Goal: Task Accomplishment & Management: Use online tool/utility

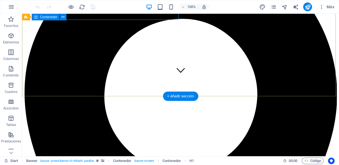
scroll to position [147, 0]
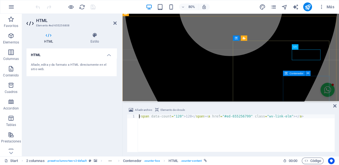
scroll to position [139, 0]
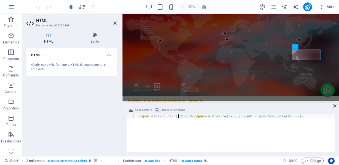
click at [178, 115] on div "< span data-count = "120" > 120 </ span > < a href = "#ed-655256799" class = "w…" at bounding box center [236, 137] width 197 height 45
click at [187, 115] on div "< span data-count = "120" > 120 </ span > < a href = "#ed-655256799" class = "w…" at bounding box center [236, 137] width 197 height 45
click at [177, 115] on div "< span data-count = "120" > 530 </ span > < a href = "#ed-655256799" class = "w…" at bounding box center [236, 137] width 197 height 45
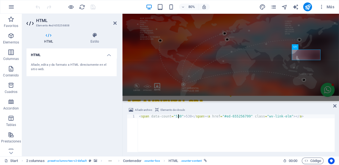
click at [241, 130] on div "< span data-count = "530" > 530 </ span > < a href = "#ed-655256799" class = "w…" at bounding box center [236, 137] width 197 height 45
type textarea "<span data-count="530">530</span><a href="#ed-655256799" class="wv-link-elm"></…"
click at [334, 106] on icon at bounding box center [334, 106] width 3 height 4
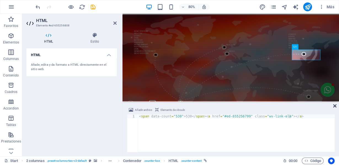
scroll to position [153, 0]
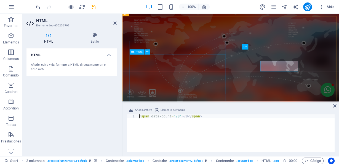
scroll to position [139, 0]
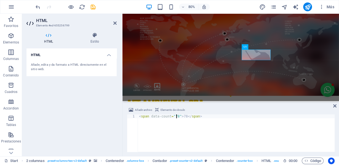
click at [175, 116] on div "< span data-count = "78" > 78 </ span >" at bounding box center [236, 137] width 197 height 45
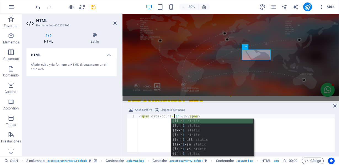
scroll to position [0, 3]
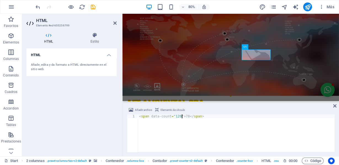
click at [182, 116] on div "< span data-count = "120" > 78 </ span >" at bounding box center [236, 137] width 197 height 45
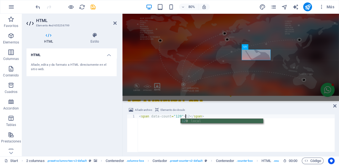
type textarea "<span data-count="120">120</span>"
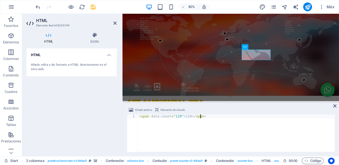
click at [186, 127] on div "< span data-count = "120" > 120 </ span >" at bounding box center [236, 137] width 197 height 45
click at [93, 6] on icon "save" at bounding box center [93, 7] width 6 height 6
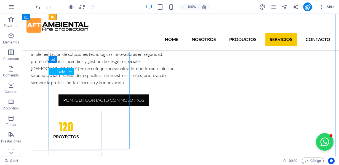
scroll to position [447, 0]
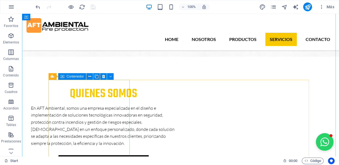
click at [74, 76] on span "Contenedor" at bounding box center [74, 76] width 17 height 3
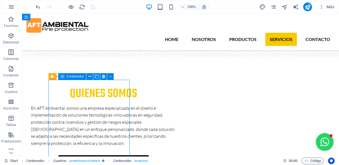
click at [74, 76] on span "Contenedor" at bounding box center [74, 76] width 17 height 3
select select "px"
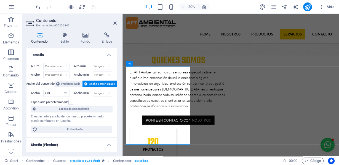
scroll to position [73, 0]
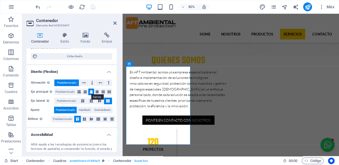
click at [90, 91] on icon at bounding box center [91, 92] width 3 height 7
click at [85, 91] on icon at bounding box center [85, 92] width 3 height 7
click at [88, 90] on button at bounding box center [91, 92] width 6 height 7
click at [83, 119] on icon at bounding box center [84, 119] width 7 height 3
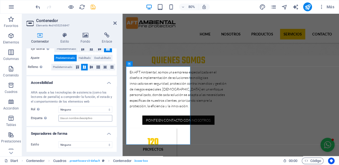
scroll to position [0, 0]
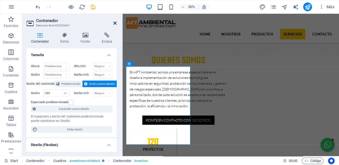
click at [113, 23] on icon at bounding box center [114, 23] width 3 height 4
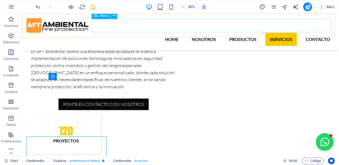
scroll to position [447, 0]
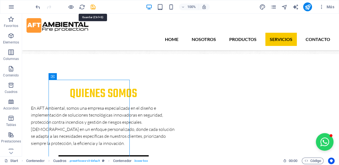
click at [93, 7] on icon "save" at bounding box center [93, 7] width 6 height 6
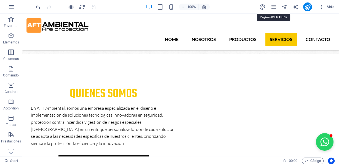
click at [273, 7] on icon "pages" at bounding box center [273, 7] width 6 height 6
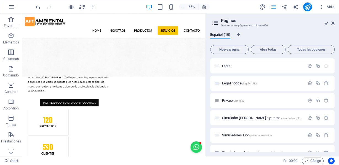
scroll to position [73, 0]
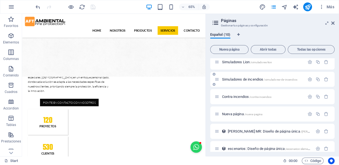
click at [244, 80] on span "Simuladores de incendios /simuladores-de-incendios" at bounding box center [259, 79] width 75 height 4
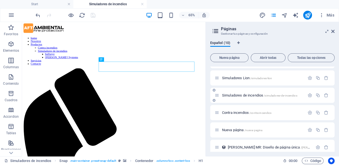
scroll to position [0, 0]
click at [333, 30] on icon at bounding box center [332, 31] width 3 height 4
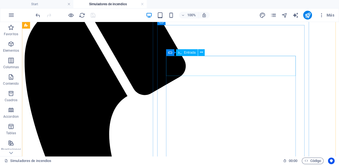
scroll to position [73, 0]
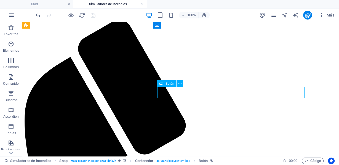
click at [225, 3] on ul "Start Simuladores de incendios" at bounding box center [169, 4] width 339 height 8
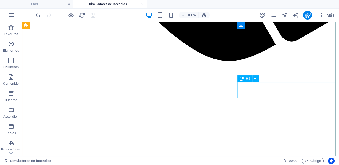
scroll to position [367, 0]
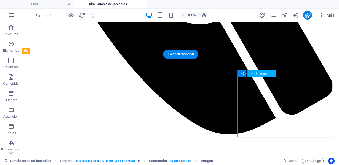
select select "px"
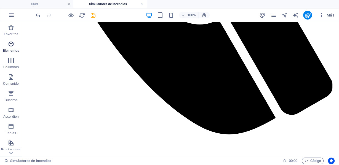
click at [9, 45] on icon "button" at bounding box center [11, 44] width 7 height 7
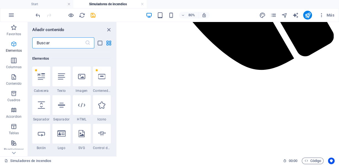
scroll to position [159, 0]
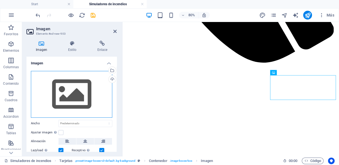
click at [65, 94] on div "Arrastra archivos aquí, haz clic para escoger archivos o selecciona archivos de…" at bounding box center [71, 94] width 81 height 47
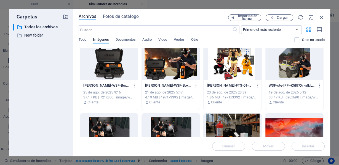
scroll to position [147, 0]
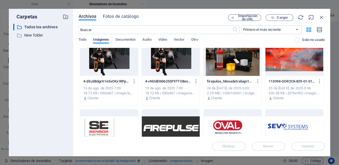
click at [236, 68] on div at bounding box center [232, 58] width 58 height 36
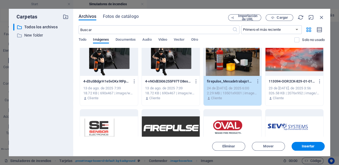
click at [236, 68] on div "1" at bounding box center [232, 58] width 58 height 36
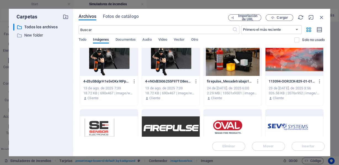
click at [236, 68] on div at bounding box center [232, 58] width 58 height 36
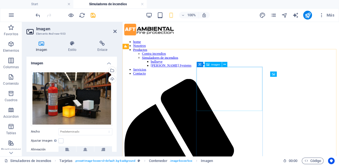
scroll to position [368, 0]
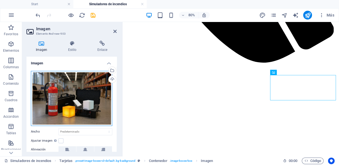
click at [85, 106] on div "Arrastra archivos aquí, haz clic para escoger archivos o selecciona archivos de…" at bounding box center [71, 98] width 81 height 55
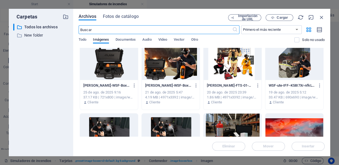
scroll to position [147, 0]
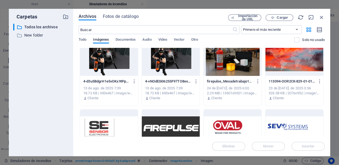
click at [241, 68] on div at bounding box center [232, 58] width 58 height 36
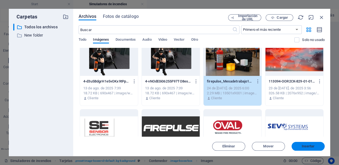
click at [308, 147] on span "Insertar" at bounding box center [308, 146] width 13 height 3
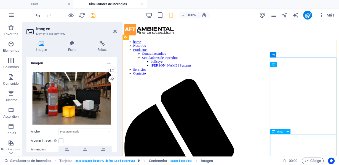
scroll to position [380, 0]
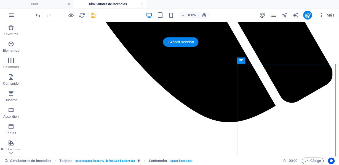
drag, startPoint x: 303, startPoint y: 74, endPoint x: 281, endPoint y: 72, distance: 22.7
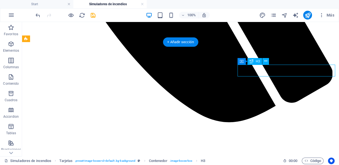
click at [250, 61] on icon at bounding box center [251, 61] width 4 height 7
click at [250, 62] on icon at bounding box center [251, 61] width 4 height 7
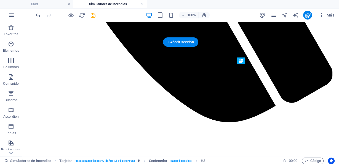
drag, startPoint x: 279, startPoint y: 82, endPoint x: 258, endPoint y: 106, distance: 32.0
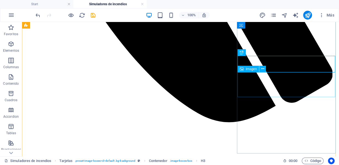
scroll to position [453, 0]
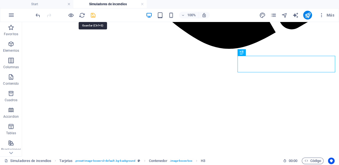
click at [91, 15] on icon "save" at bounding box center [93, 15] width 6 height 6
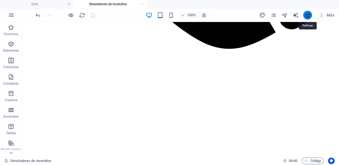
click at [307, 15] on icon "publish" at bounding box center [307, 15] width 6 height 6
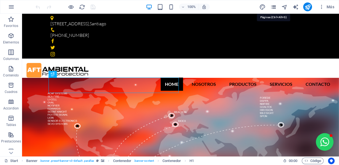
click at [273, 6] on icon "pages" at bounding box center [273, 7] width 6 height 6
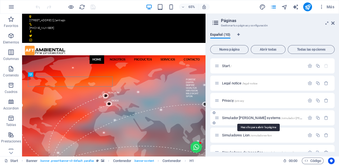
click at [251, 118] on span "Simulador [PERSON_NAME] systems /simulador-[PERSON_NAME]-systems" at bounding box center [275, 118] width 107 height 4
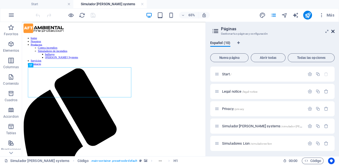
click at [332, 32] on icon at bounding box center [332, 31] width 3 height 4
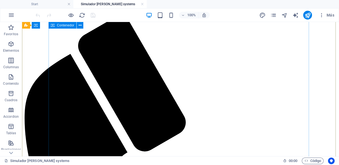
scroll to position [73, 0]
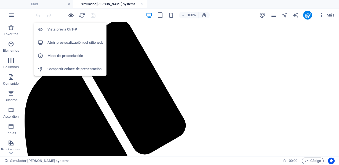
click at [69, 15] on icon "button" at bounding box center [71, 15] width 6 height 6
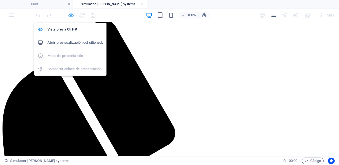
click at [69, 14] on icon "button" at bounding box center [71, 15] width 6 height 6
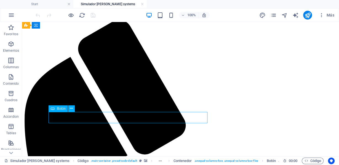
click at [71, 118] on div "Arrastra aquí para reemplazar el contenido existente. Si quieres crear un eleme…" at bounding box center [180, 89] width 317 height 134
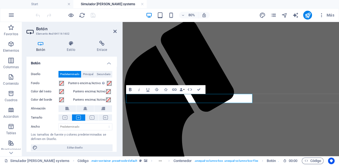
click at [130, 90] on icon "button" at bounding box center [129, 89] width 5 height 5
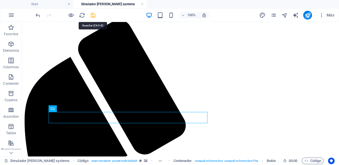
click at [92, 13] on icon "save" at bounding box center [93, 15] width 6 height 6
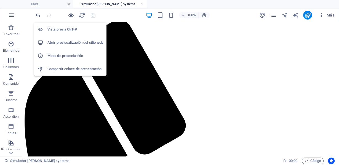
click at [68, 14] on icon "button" at bounding box center [71, 15] width 6 height 6
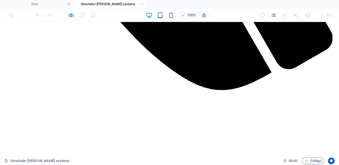
scroll to position [367, 0]
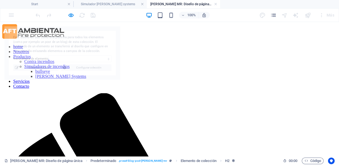
scroll to position [0, 0]
select select "68a94f0193460a5ddd0833f9"
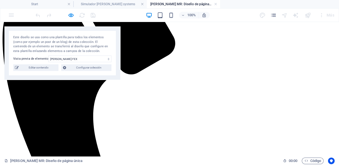
scroll to position [220, 0]
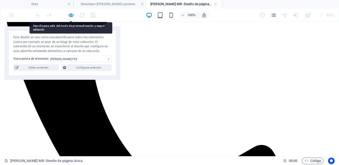
click at [51, 72] on div "Este diseño se usa como una plantilla para todos los elementos (como por ejempl…" at bounding box center [62, 52] width 116 height 53
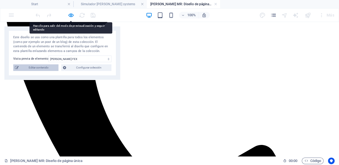
click at [44, 68] on span "Editar contenido" at bounding box center [38, 67] width 36 height 7
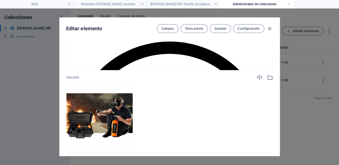
scroll to position [73, 0]
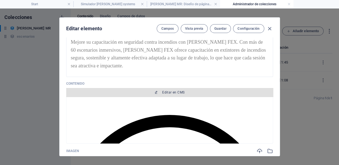
click at [169, 93] on span "Editar en CMS" at bounding box center [173, 92] width 22 height 4
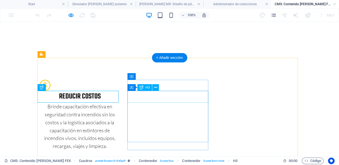
scroll to position [0, 0]
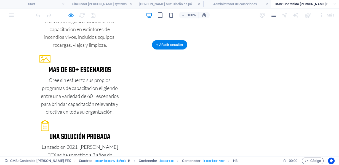
scroll to position [147, 0]
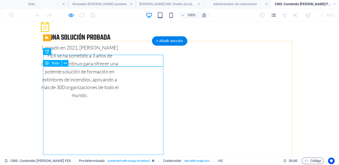
scroll to position [294, 0]
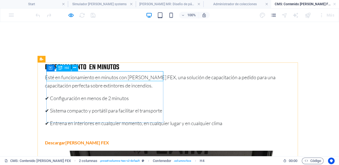
click at [68, 67] on span "H4" at bounding box center [66, 67] width 4 height 3
click at [66, 68] on span "H4" at bounding box center [66, 67] width 4 height 3
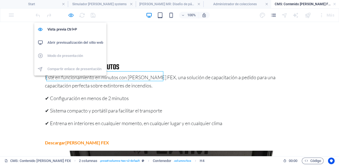
click at [71, 15] on icon "button" at bounding box center [71, 15] width 6 height 6
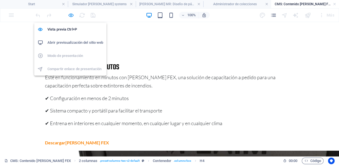
click at [69, 14] on icon "button" at bounding box center [71, 15] width 6 height 6
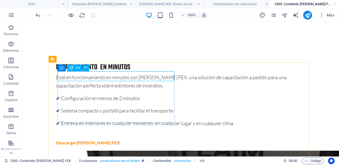
click at [79, 68] on span "H4" at bounding box center [78, 67] width 4 height 3
click at [77, 69] on span "H4" at bounding box center [78, 67] width 4 height 3
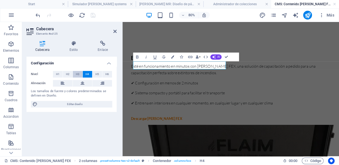
click at [78, 73] on span "H3" at bounding box center [78, 74] width 4 height 7
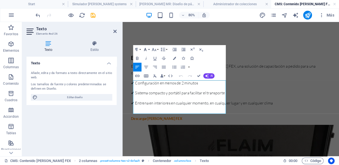
click at [148, 49] on button "Font Family" at bounding box center [146, 49] width 8 height 9
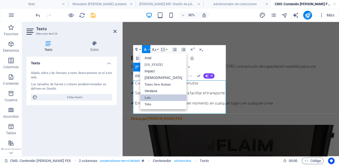
scroll to position [0, 0]
click at [156, 49] on icon "button" at bounding box center [153, 49] width 5 height 5
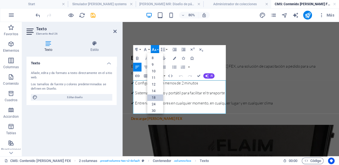
click at [154, 97] on link "18" at bounding box center [155, 98] width 16 height 7
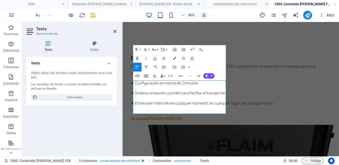
drag, startPoint x: 237, startPoint y: 135, endPoint x: 117, endPoint y: 98, distance: 125.6
click at [157, 51] on button "Font Size" at bounding box center [154, 49] width 8 height 9
click at [154, 61] on link "18" at bounding box center [155, 62] width 16 height 7
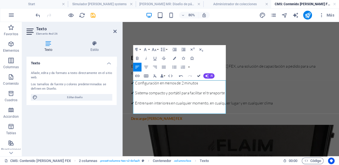
drag, startPoint x: 197, startPoint y: 74, endPoint x: 175, endPoint y: 51, distance: 32.0
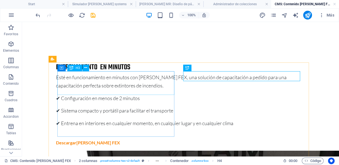
click at [77, 67] on span "H3" at bounding box center [78, 67] width 4 height 3
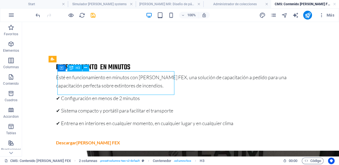
click at [80, 68] on span "H3" at bounding box center [78, 67] width 4 height 3
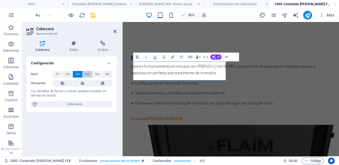
click at [87, 75] on span "H4" at bounding box center [87, 74] width 4 height 7
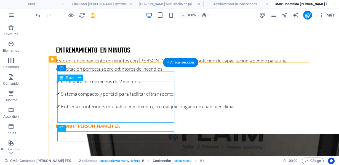
scroll to position [367, 0]
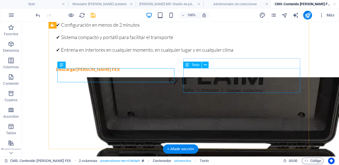
scroll to position [294, 0]
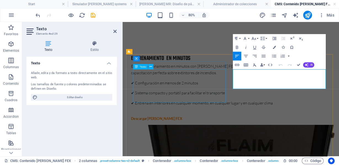
drag, startPoint x: 340, startPoint y: 102, endPoint x: 232, endPoint y: 92, distance: 108.2
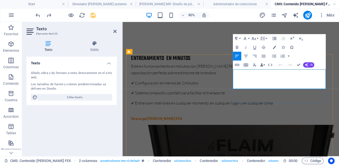
drag, startPoint x: 340, startPoint y: 100, endPoint x: 261, endPoint y: 83, distance: 81.4
click at [258, 37] on button "Font Size" at bounding box center [254, 38] width 8 height 9
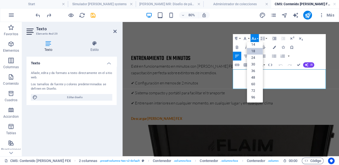
scroll to position [44, 0]
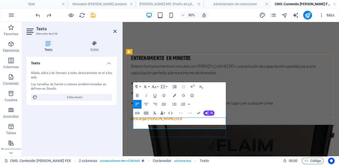
drag, startPoint x: 202, startPoint y: 154, endPoint x: 136, endPoint y: 144, distance: 66.6
click at [157, 87] on button "Font Size" at bounding box center [154, 87] width 8 height 9
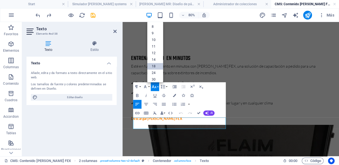
click at [155, 66] on link "18" at bounding box center [155, 66] width 16 height 7
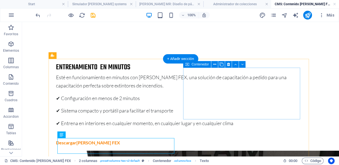
scroll to position [367, 0]
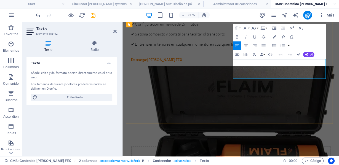
drag, startPoint x: 357, startPoint y: 88, endPoint x: 263, endPoint y: 77, distance: 95.2
drag, startPoint x: 263, startPoint y: 77, endPoint x: 260, endPoint y: 74, distance: 3.7
drag, startPoint x: 361, startPoint y: 90, endPoint x: 261, endPoint y: 71, distance: 101.5
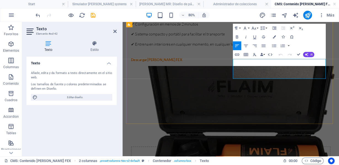
click at [256, 28] on button "Font Size" at bounding box center [254, 28] width 8 height 9
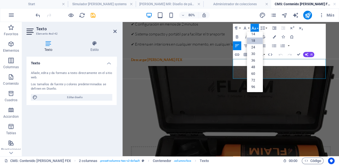
scroll to position [44, 0]
click at [255, 39] on link "18" at bounding box center [255, 41] width 16 height 7
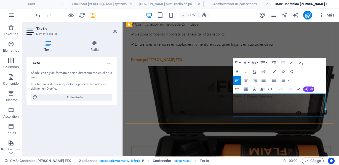
drag, startPoint x: 300, startPoint y: 133, endPoint x: 261, endPoint y: 116, distance: 42.1
click at [255, 62] on icon "button" at bounding box center [253, 62] width 5 height 5
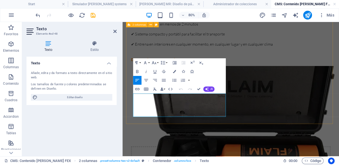
drag, startPoint x: 167, startPoint y: 136, endPoint x: 135, endPoint y: 113, distance: 39.3
click at [158, 61] on button "Font Size" at bounding box center [154, 62] width 8 height 9
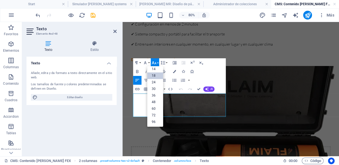
click at [154, 75] on link "18" at bounding box center [155, 75] width 16 height 7
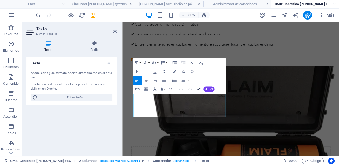
drag, startPoint x: 198, startPoint y: 90, endPoint x: 176, endPoint y: 67, distance: 31.4
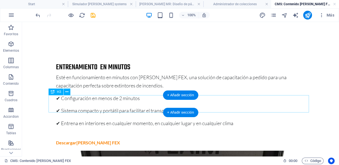
scroll to position [220, 0]
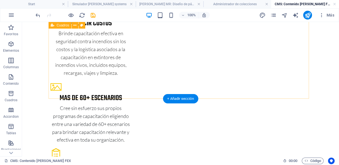
scroll to position [0, 0]
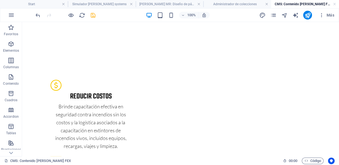
click at [92, 18] on icon "save" at bounding box center [93, 15] width 6 height 6
click at [335, 3] on link at bounding box center [334, 4] width 3 height 5
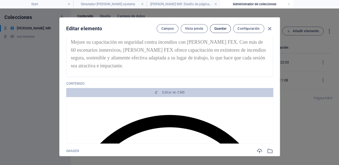
click at [219, 32] on button "Guardar" at bounding box center [220, 28] width 21 height 9
click at [290, 3] on h4 "Administrador de colecciones" at bounding box center [256, 4] width 73 height 6
click at [289, 4] on link at bounding box center [288, 4] width 3 height 5
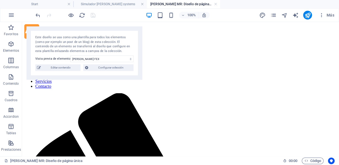
scroll to position [220, 0]
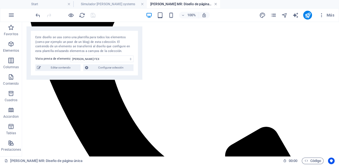
click at [216, 4] on link at bounding box center [215, 4] width 3 height 5
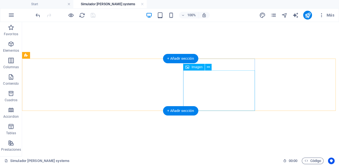
scroll to position [588, 0]
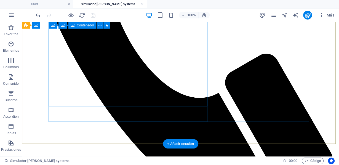
scroll to position [367, 0]
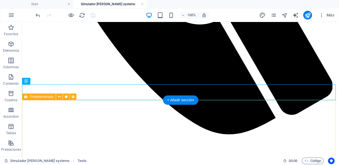
scroll to position [441, 0]
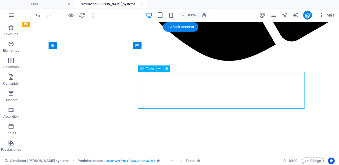
select select "description"
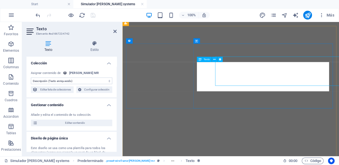
scroll to position [448, 0]
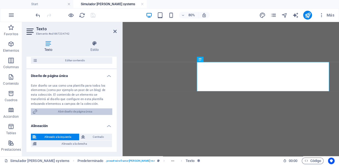
scroll to position [0, 0]
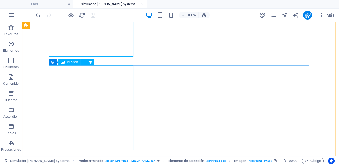
scroll to position [441, 0]
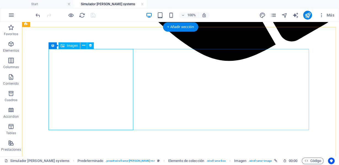
select select "image"
select select "px"
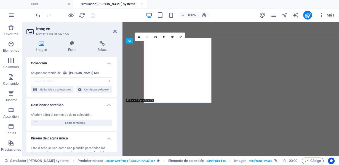
scroll to position [448, 0]
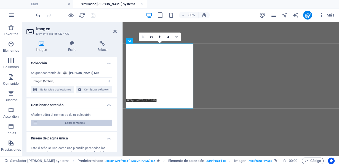
click at [70, 123] on span "Editar contenido" at bounding box center [74, 123] width 71 height 7
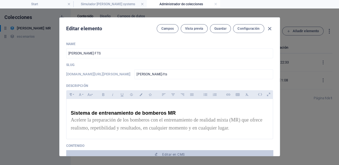
scroll to position [73, 0]
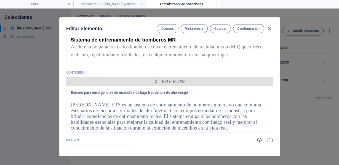
click at [161, 80] on span "Editar en CMS" at bounding box center [169, 81] width 202 height 4
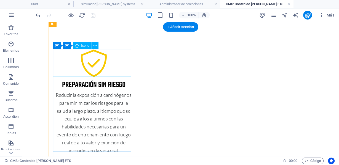
click at [95, 65] on figure at bounding box center [94, 65] width 78 height 30
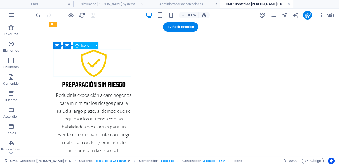
click at [95, 65] on figure at bounding box center [94, 65] width 78 height 30
select select "xMidYMid"
select select "px"
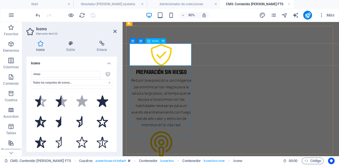
click at [173, 69] on figure at bounding box center [171, 65] width 78 height 30
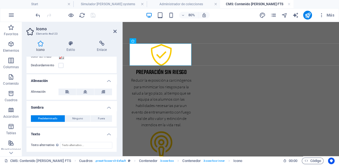
scroll to position [119, 0]
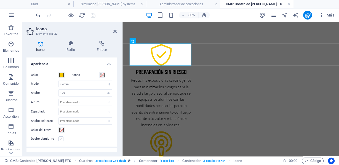
click at [61, 139] on label at bounding box center [60, 139] width 5 height 5
click at [0, 0] on input "Desbordamiento" at bounding box center [0, 0] width 0 height 0
click at [61, 139] on label at bounding box center [60, 139] width 5 height 5
click at [0, 0] on input "Desbordamiento" at bounding box center [0, 0] width 0 height 0
drag, startPoint x: 115, startPoint y: 103, endPoint x: 115, endPoint y: 89, distance: 13.2
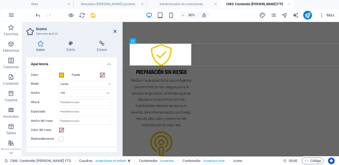
click at [115, 90] on div "Color Fondo Modo Escalar Izquierda Centro Derecha Ancho 100 Predeterminado auto…" at bounding box center [71, 107] width 90 height 79
click at [115, 87] on div "Color Fondo Modo Escalar Izquierda Centro Derecha Ancho 100 Predeterminado auto…" at bounding box center [71, 107] width 90 height 79
drag, startPoint x: 115, startPoint y: 100, endPoint x: 117, endPoint y: 71, distance: 29.0
click at [117, 73] on div "Icono Estilo Enlace Icono sharp Todos los conjuntos de iconos... IcoFont Ionico…" at bounding box center [71, 96] width 99 height 120
click at [106, 63] on h4 "Apariencia" at bounding box center [71, 63] width 90 height 10
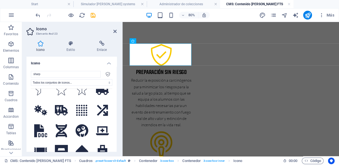
scroll to position [73, 0]
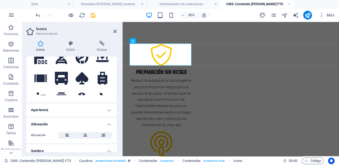
click at [108, 109] on h4 "Apariencia" at bounding box center [71, 110] width 90 height 13
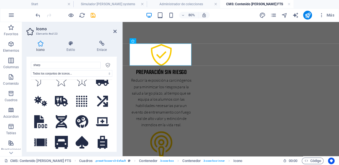
scroll to position [0, 0]
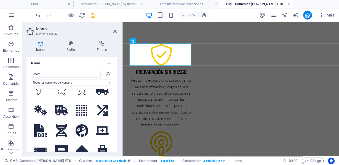
click at [107, 74] on icon at bounding box center [108, 74] width 4 height 4
click at [40, 44] on icon at bounding box center [40, 44] width 28 height 6
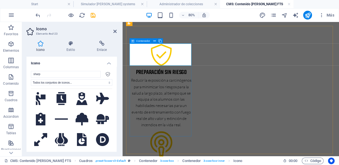
click at [137, 41] on span "Contenedor" at bounding box center [143, 41] width 14 height 3
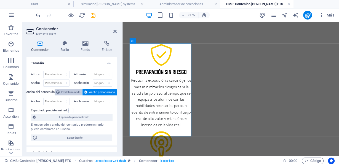
click at [72, 91] on span "Predeterminado" at bounding box center [70, 92] width 19 height 7
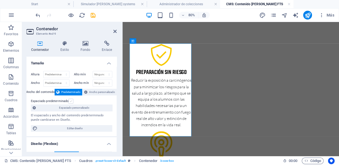
click at [69, 100] on label at bounding box center [70, 101] width 5 height 5
click at [0, 0] on input "Espaciado predeterminado" at bounding box center [0, 0] width 0 height 0
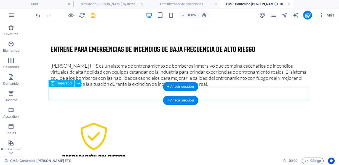
scroll to position [73, 0]
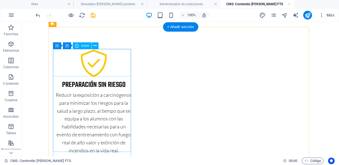
click at [97, 62] on figure at bounding box center [94, 65] width 78 height 30
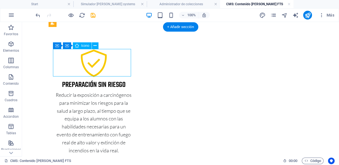
click at [97, 62] on figure at bounding box center [94, 65] width 78 height 30
select select "xMidYMid"
select select "px"
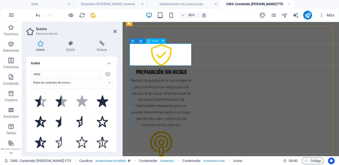
click at [155, 67] on figure at bounding box center [171, 65] width 78 height 30
click at [161, 65] on figure at bounding box center [171, 65] width 78 height 30
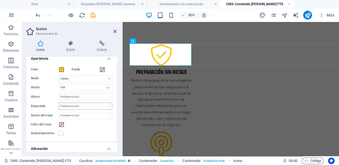
scroll to position [147, 0]
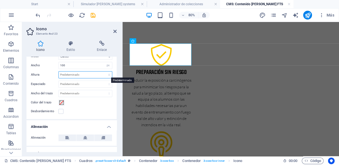
click at [96, 73] on select "Predeterminado automático px rem em vh vw" at bounding box center [85, 75] width 53 height 7
click at [59, 72] on select "Predeterminado automático px rem em vh vw" at bounding box center [85, 75] width 53 height 7
select select "DISABLED_OPTION_VALUE"
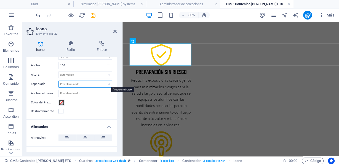
click at [93, 83] on select "Predeterminado px rem % em vh vw" at bounding box center [85, 84] width 53 height 7
click at [59, 81] on select "Predeterminado px rem % em vh vw" at bounding box center [85, 84] width 53 height 7
select select "DISABLED_OPTION_VALUE"
click at [117, 114] on div "Icono Estilo Enlace Icono sharp Todos los conjuntos de iconos... IcoFont Ionico…" at bounding box center [71, 96] width 99 height 120
drag, startPoint x: 115, startPoint y: 114, endPoint x: 117, endPoint y: 98, distance: 16.1
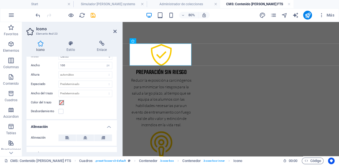
click at [117, 100] on div "Icono Estilo Enlace Icono sharp Todos los conjuntos de iconos... IcoFont Ionico…" at bounding box center [71, 96] width 99 height 120
click at [115, 90] on div "Color Fondo Modo Escalar Izquierda Centro Derecha Ancho 100 Predeterminado auto…" at bounding box center [71, 79] width 90 height 79
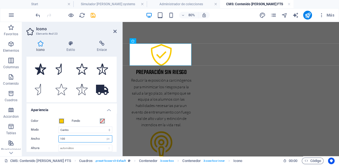
click at [90, 137] on input "100" at bounding box center [85, 139] width 53 height 7
click at [88, 130] on select "Escalar Izquierda Centro Derecha" at bounding box center [85, 130] width 54 height 7
click at [58, 127] on select "Escalar Izquierda Centro Derecha" at bounding box center [85, 130] width 54 height 7
click at [73, 141] on input "100" at bounding box center [85, 139] width 53 height 7
click at [61, 138] on input "100" at bounding box center [85, 139] width 53 height 7
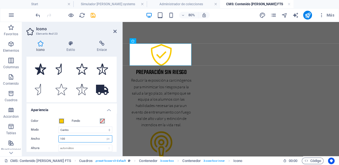
drag, startPoint x: 63, startPoint y: 138, endPoint x: 56, endPoint y: 138, distance: 6.9
click at [56, 138] on div "Ancho 100 Predeterminado automático px rem % em vh vw" at bounding box center [71, 139] width 81 height 7
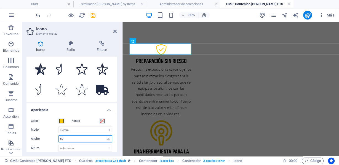
type input "50"
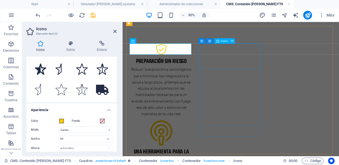
click at [210, 145] on figure at bounding box center [171, 162] width 78 height 34
select select "xMidYMid"
select select "px"
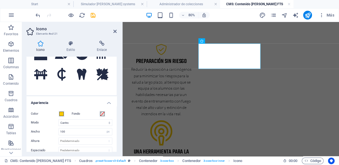
scroll to position [86, 0]
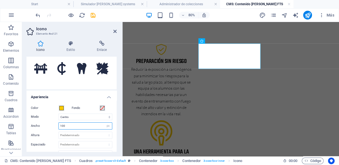
click at [69, 126] on input "100" at bounding box center [85, 126] width 53 height 7
type input "1"
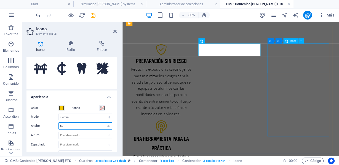
type input "50"
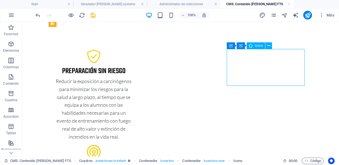
select select "xMidYMid"
select select "px"
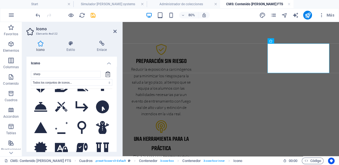
scroll to position [2453, 0]
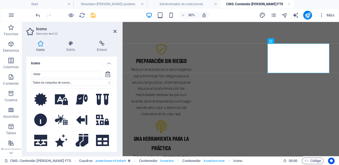
click at [115, 71] on div "sharp Todos los conjuntos de iconos... IcoFont Ionicons FontAwesome Brands Font…" at bounding box center [71, 121] width 90 height 109
drag, startPoint x: 115, startPoint y: 70, endPoint x: 115, endPoint y: 87, distance: 16.8
click at [115, 87] on div "Icono sharp Todos los conjuntos de iconos... IcoFont Ionicons FontAwesome Brand…" at bounding box center [71, 104] width 90 height 95
drag, startPoint x: 117, startPoint y: 80, endPoint x: 117, endPoint y: 122, distance: 41.3
click at [117, 122] on div "Icono Estilo Enlace Icono sharp Todos los conjuntos de iconos... IcoFont Ionico…" at bounding box center [71, 96] width 99 height 120
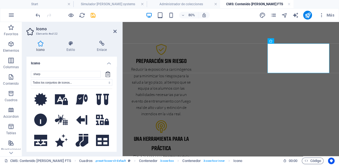
click at [117, 84] on div "Icono Estilo Enlace Icono sharp Todos los conjuntos de iconos... IcoFont Ionico…" at bounding box center [71, 96] width 99 height 120
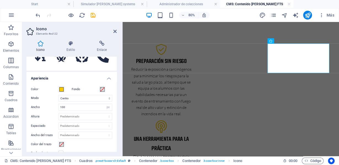
scroll to position [106, 0]
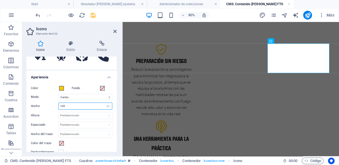
click at [77, 106] on input "100" at bounding box center [85, 106] width 53 height 7
drag, startPoint x: 77, startPoint y: 105, endPoint x: 52, endPoint y: 108, distance: 24.7
click at [52, 108] on div "Ancho 100 Predeterminado automático px rem % em vh vw" at bounding box center [71, 106] width 81 height 7
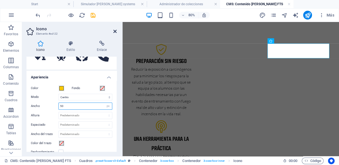
type input "50"
click at [115, 30] on icon at bounding box center [114, 31] width 3 height 4
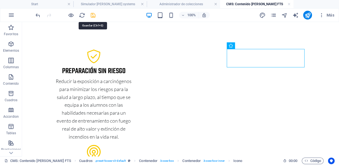
click at [94, 16] on icon "save" at bounding box center [93, 15] width 6 height 6
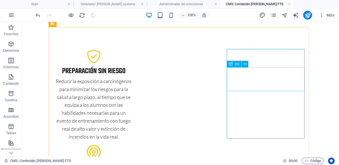
click at [238, 64] on span "H3" at bounding box center [237, 64] width 4 height 3
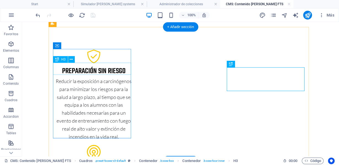
click at [115, 66] on div "Preparación sin riesgo" at bounding box center [94, 72] width 78 height 12
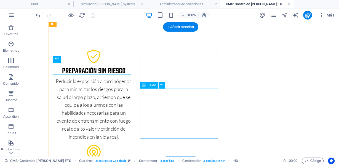
scroll to position [114, 0]
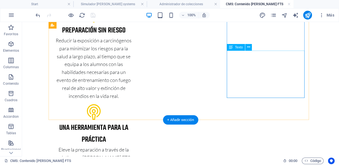
scroll to position [0, 0]
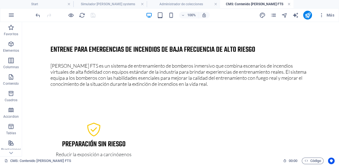
click at [289, 5] on link at bounding box center [288, 4] width 3 height 5
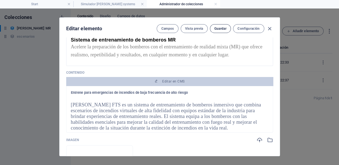
click at [214, 28] on span "Guardar" at bounding box center [220, 28] width 12 height 4
click at [122, 4] on h4 "Simulador [PERSON_NAME] systems" at bounding box center [109, 4] width 73 height 6
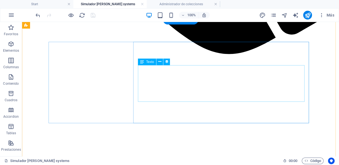
scroll to position [521, 0]
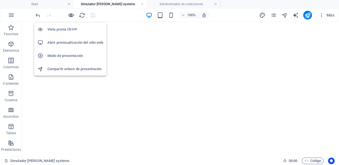
click at [70, 14] on icon "button" at bounding box center [71, 15] width 6 height 6
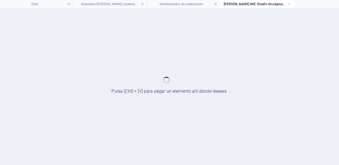
scroll to position [0, 0]
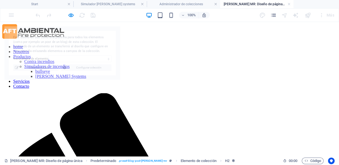
select select "68a94f0193460a5ddd0833f9"
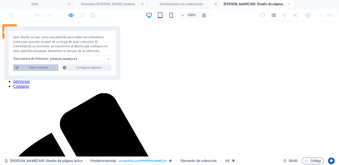
click at [39, 67] on span "Editar contenido" at bounding box center [38, 67] width 36 height 7
type input "[PERSON_NAME] FEX"
type input "[PERSON_NAME]-fex"
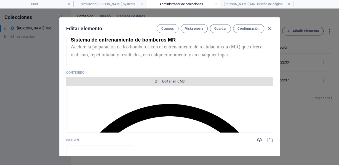
click at [166, 80] on span "Editar en CMS" at bounding box center [173, 81] width 22 height 4
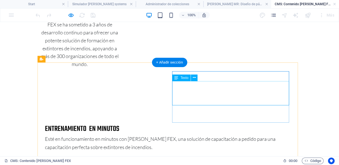
scroll to position [294, 0]
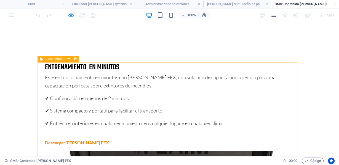
click at [49, 60] on span "2 columnas" at bounding box center [53, 59] width 17 height 3
click at [50, 60] on span "2 columnas" at bounding box center [53, 59] width 17 height 3
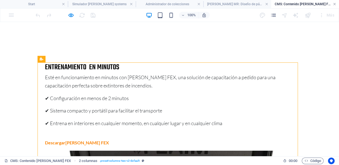
click at [333, 3] on link at bounding box center [334, 4] width 3 height 5
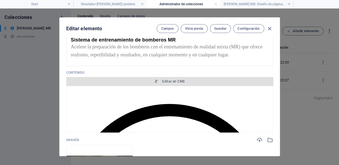
click at [166, 82] on span "Editar en CMS" at bounding box center [173, 81] width 22 height 4
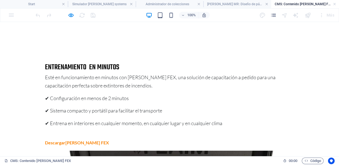
click at [334, 3] on link at bounding box center [334, 4] width 3 height 5
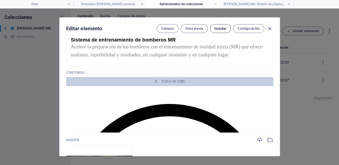
click at [219, 31] on button "Guardar" at bounding box center [220, 28] width 21 height 9
click at [268, 27] on icon "button" at bounding box center [269, 29] width 6 height 6
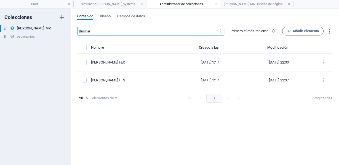
type input "[PERSON_NAME]-fex"
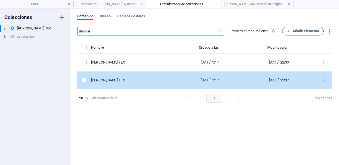
click at [113, 78] on div "[PERSON_NAME] FTS" at bounding box center [131, 80] width 80 height 5
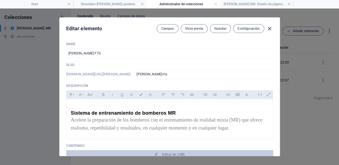
click at [270, 30] on icon "button" at bounding box center [269, 29] width 6 height 6
type input "[PERSON_NAME]-fts"
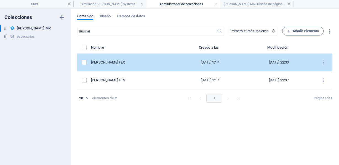
click at [117, 64] on div "[PERSON_NAME] FEX" at bounding box center [131, 62] width 80 height 5
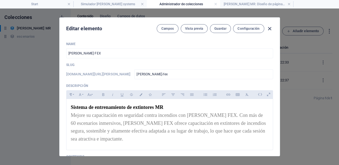
click at [268, 27] on icon "button" at bounding box center [269, 29] width 6 height 6
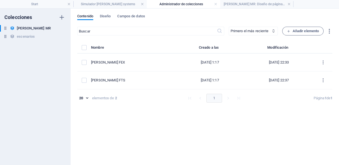
type input "[PERSON_NAME]-fex"
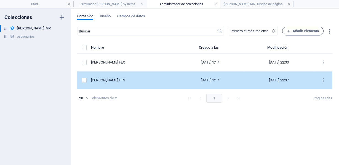
click at [112, 80] on div "[PERSON_NAME] FTS" at bounding box center [131, 80] width 80 height 5
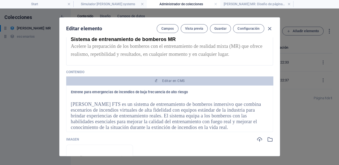
scroll to position [73, 0]
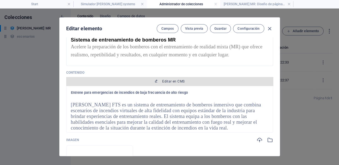
click at [170, 81] on span "Editar en CMS" at bounding box center [173, 81] width 22 height 4
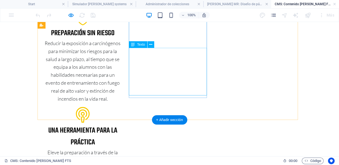
scroll to position [114, 0]
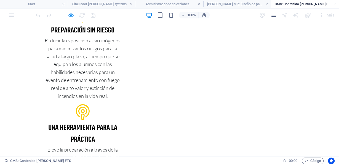
click at [307, 68] on body "Entrene para emergencias de incendios de baja frecuencia de alto riesgo [PERSON…" at bounding box center [169, 131] width 339 height 447
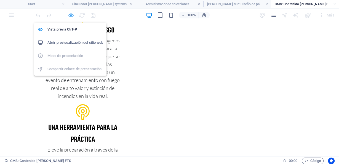
click at [68, 15] on icon "button" at bounding box center [71, 15] width 6 height 6
drag, startPoint x: 69, startPoint y: 15, endPoint x: 76, endPoint y: 9, distance: 9.6
click at [69, 14] on icon "button" at bounding box center [71, 15] width 6 height 6
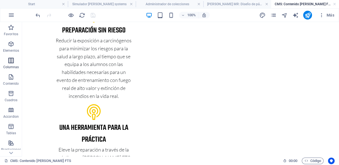
click at [13, 62] on icon "button" at bounding box center [11, 60] width 7 height 7
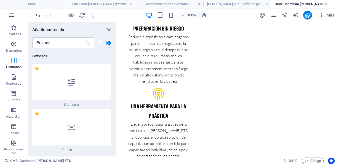
click at [9, 60] on span "Columnas" at bounding box center [14, 63] width 28 height 13
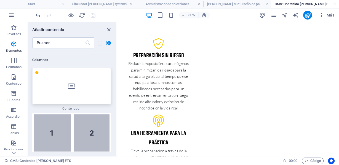
scroll to position [367, 0]
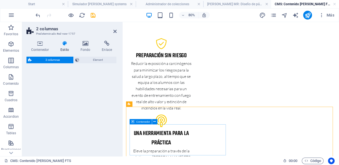
select select "rem"
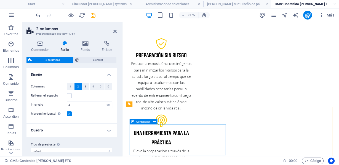
scroll to position [114, 0]
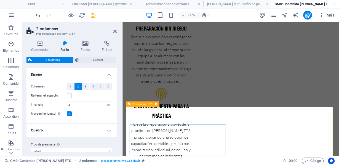
click at [8, 44] on icon "button" at bounding box center [11, 44] width 7 height 7
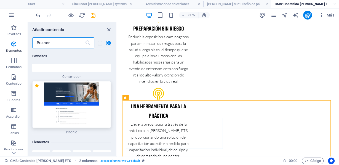
scroll to position [147, 0]
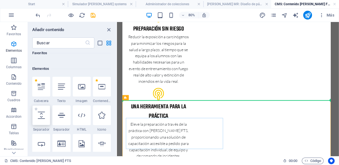
select select "px"
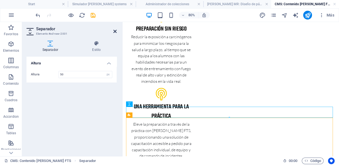
click at [114, 30] on icon at bounding box center [114, 31] width 3 height 4
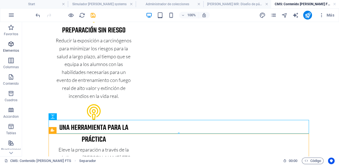
click at [9, 44] on icon "button" at bounding box center [11, 44] width 7 height 7
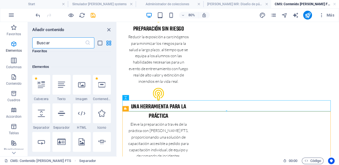
scroll to position [159, 0]
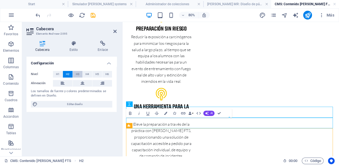
click at [79, 73] on span "H3" at bounding box center [78, 74] width 4 height 7
drag, startPoint x: 178, startPoint y: 150, endPoint x: 123, endPoint y: 148, distance: 54.6
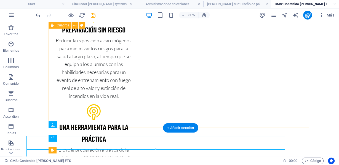
scroll to position [106, 0]
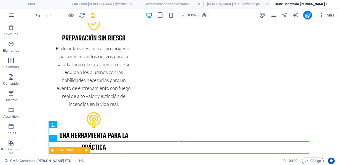
click at [62, 148] on div "2 columnas" at bounding box center [62, 150] width 27 height 7
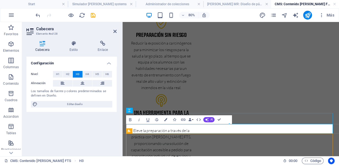
click at [83, 80] on icon at bounding box center [82, 83] width 4 height 7
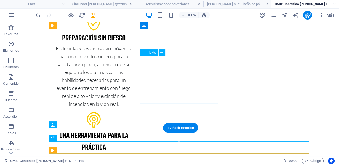
scroll to position [180, 0]
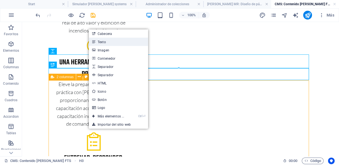
click at [109, 43] on link "Texto" at bounding box center [118, 42] width 59 height 8
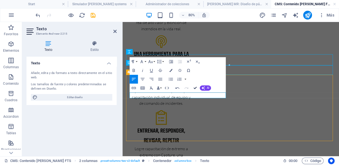
drag, startPoint x: 194, startPoint y: 87, endPoint x: 172, endPoint y: 65, distance: 31.0
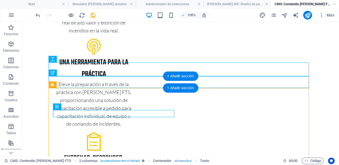
scroll to position [172, 0]
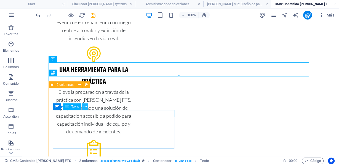
click at [88, 110] on button at bounding box center [85, 107] width 7 height 7
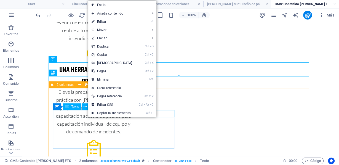
click at [80, 105] on div "Texto" at bounding box center [72, 107] width 18 height 7
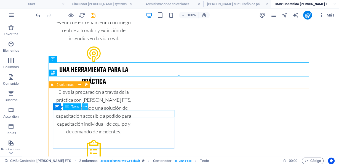
click at [85, 106] on icon at bounding box center [85, 107] width 3 height 6
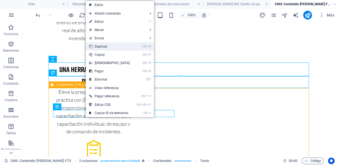
click at [106, 49] on link "Ctrl D Duplicar" at bounding box center [109, 46] width 47 height 8
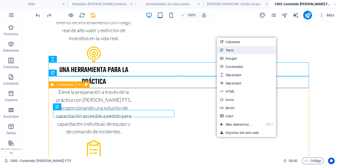
click at [239, 51] on link "Texto" at bounding box center [246, 50] width 59 height 8
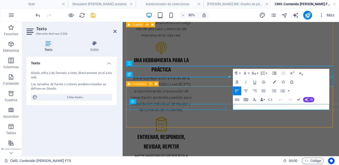
scroll to position [165, 0]
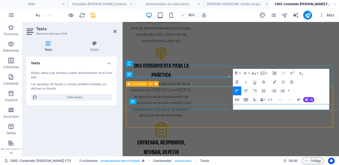
drag, startPoint x: 298, startPoint y: 98, endPoint x: 276, endPoint y: 76, distance: 31.2
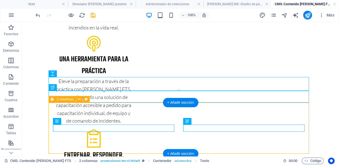
scroll to position [191, 0]
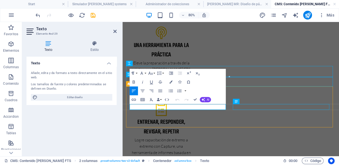
scroll to position [165, 0]
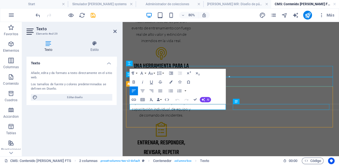
drag, startPoint x: 143, startPoint y: 127, endPoint x: 126, endPoint y: 127, distance: 17.1
click at [126, 127] on div "Entrene para emergencias de incendios de baja frecuencia de alto riesgo [PERSON…" at bounding box center [257, 125] width 269 height 536
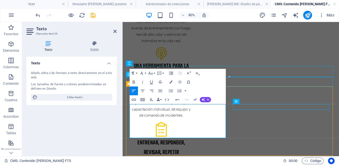
drag, startPoint x: 224, startPoint y: 163, endPoint x: 127, endPoint y: 131, distance: 101.5
click at [154, 74] on button "Font Size" at bounding box center [151, 73] width 8 height 9
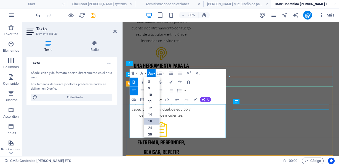
click at [152, 120] on link "18" at bounding box center [152, 122] width 16 height 7
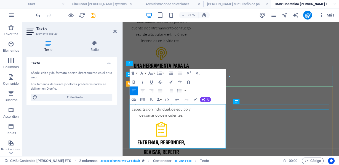
drag, startPoint x: 228, startPoint y: 127, endPoint x: 130, endPoint y: 123, distance: 98.8
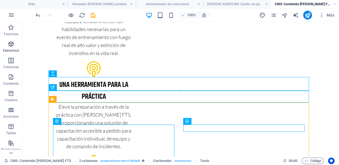
click at [7, 44] on span "Elementos" at bounding box center [11, 47] width 22 height 13
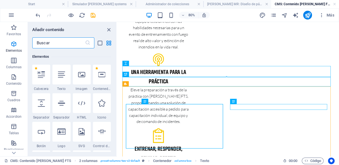
scroll to position [159, 0]
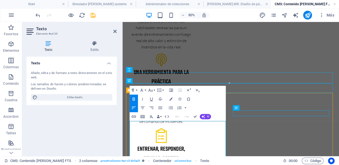
drag, startPoint x: 236, startPoint y: 150, endPoint x: 130, endPoint y: 149, distance: 106.4
drag, startPoint x: 195, startPoint y: 116, endPoint x: 172, endPoint y: 93, distance: 31.6
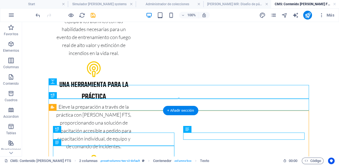
scroll to position [149, 0]
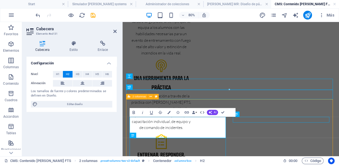
drag, startPoint x: 224, startPoint y: 160, endPoint x: 130, endPoint y: 146, distance: 94.5
click at [88, 74] on span "H4" at bounding box center [87, 74] width 4 height 7
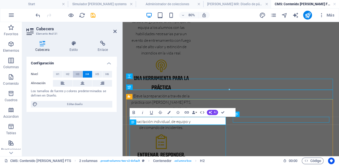
click at [80, 75] on button "H3" at bounding box center [78, 74] width 10 height 7
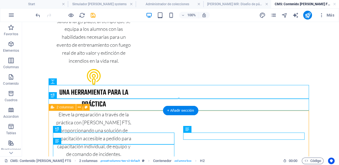
scroll to position [223, 0]
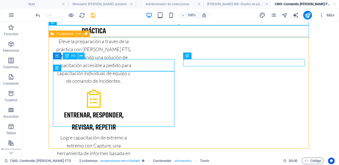
click at [82, 57] on icon at bounding box center [81, 56] width 3 height 6
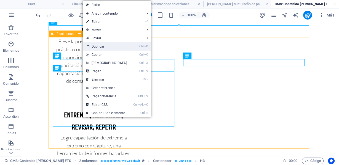
click at [95, 47] on link "Ctrl D Duplicar" at bounding box center [106, 46] width 47 height 8
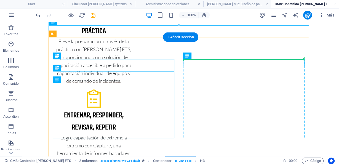
drag, startPoint x: 82, startPoint y: 91, endPoint x: 192, endPoint y: 60, distance: 114.0
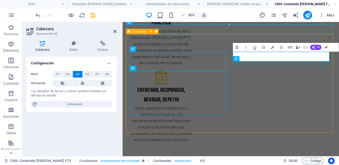
drag, startPoint x: 325, startPoint y: 46, endPoint x: 304, endPoint y: 25, distance: 30.8
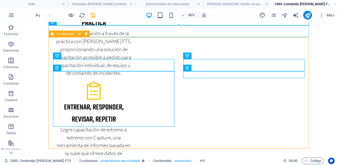
scroll to position [223, 0]
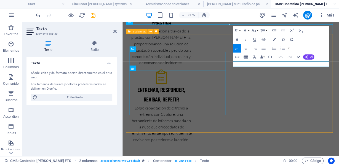
drag, startPoint x: 308, startPoint y: 76, endPoint x: 251, endPoint y: 72, distance: 56.9
drag, startPoint x: 312, startPoint y: 76, endPoint x: 255, endPoint y: 78, distance: 57.1
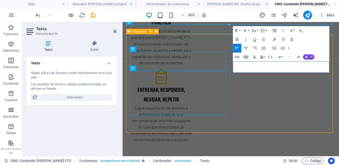
drag, startPoint x: 356, startPoint y: 80, endPoint x: 258, endPoint y: 75, distance: 97.9
click at [265, 29] on button "Line Height" at bounding box center [263, 30] width 8 height 9
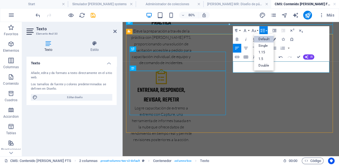
scroll to position [0, 0]
click at [256, 29] on button "Font Size" at bounding box center [254, 30] width 8 height 9
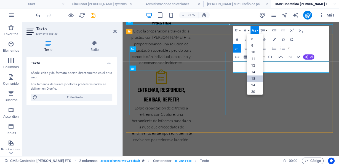
click at [252, 78] on link "18" at bounding box center [255, 79] width 16 height 7
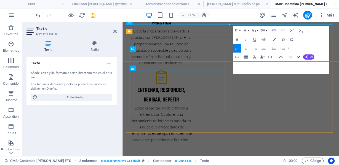
drag, startPoint x: 296, startPoint y: 56, endPoint x: 277, endPoint y: 35, distance: 28.9
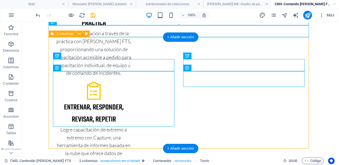
scroll to position [223, 0]
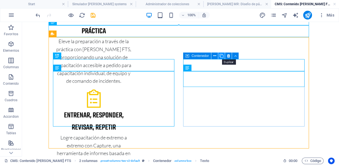
click at [221, 56] on icon at bounding box center [221, 56] width 4 height 6
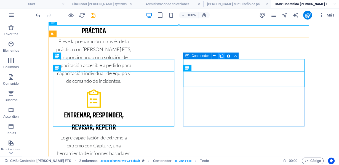
click at [221, 55] on icon at bounding box center [221, 56] width 4 height 6
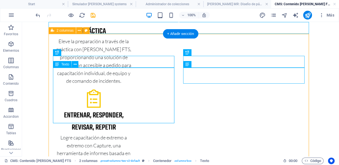
scroll to position [288, 0]
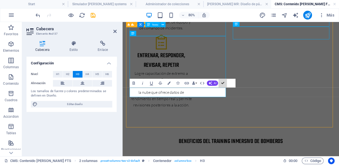
scroll to position [254, 0]
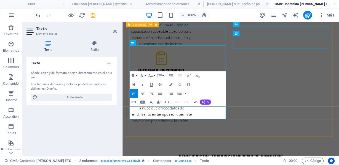
scroll to position [262, 0]
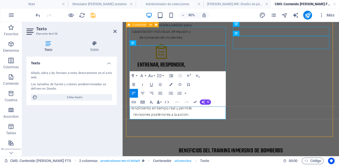
drag, startPoint x: 131, startPoint y: 133, endPoint x: 244, endPoint y: 137, distance: 112.5
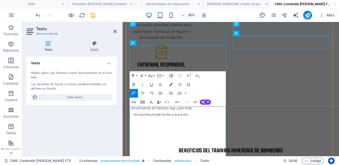
click at [171, 84] on icon "button" at bounding box center [170, 84] width 3 height 3
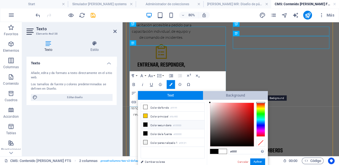
click at [223, 95] on span "Background" at bounding box center [235, 95] width 65 height 9
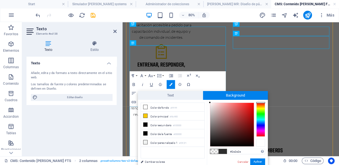
click at [260, 143] on div at bounding box center [260, 143] width 9 height 8
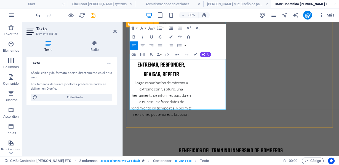
scroll to position [322, 0]
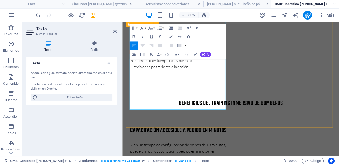
drag, startPoint x: 238, startPoint y: 128, endPoint x: 130, endPoint y: 72, distance: 120.9
click at [170, 36] on icon "button" at bounding box center [170, 37] width 3 height 3
type input "#2e2e2e"
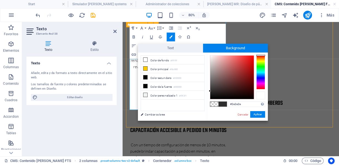
click at [260, 96] on div at bounding box center [260, 96] width 9 height 8
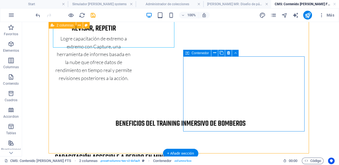
scroll to position [302, 0]
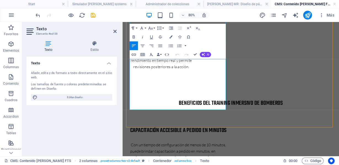
drag, startPoint x: 247, startPoint y: 129, endPoint x: 113, endPoint y: 60, distance: 150.5
click at [122, 60] on html "Entrene para emergencias de incendios de baja frecuencia de alto riesgo [PERSON…" at bounding box center [257, 68] width 270 height 737
click at [170, 37] on icon "button" at bounding box center [170, 37] width 3 height 3
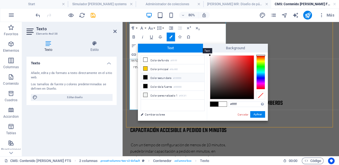
click at [164, 47] on span "Text" at bounding box center [170, 48] width 65 height 9
drag, startPoint x: 158, startPoint y: 84, endPoint x: 156, endPoint y: 76, distance: 8.1
click at [156, 76] on ul "Color de fondo #ffffff Color principal #f8c900 Color secundario #000000 Color d…" at bounding box center [173, 83] width 64 height 56
click at [156, 76] on li "Color secundario #000000" at bounding box center [172, 77] width 63 height 9
type input "#000000"
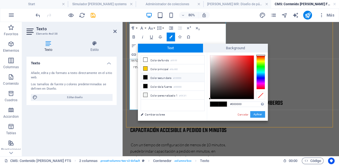
click at [256, 115] on button "Aplicar" at bounding box center [257, 114] width 15 height 7
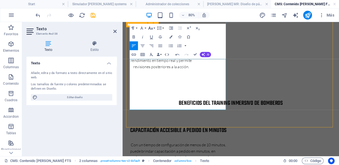
click at [152, 26] on icon "button" at bounding box center [150, 28] width 5 height 5
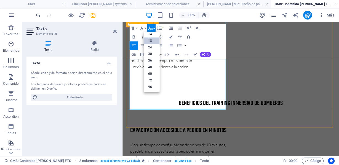
scroll to position [44, 0]
click at [149, 44] on link "18" at bounding box center [152, 41] width 16 height 7
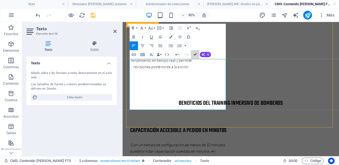
scroll to position [302, 0]
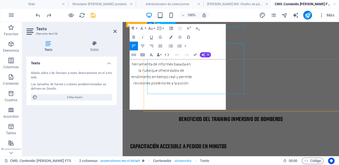
scroll to position [322, 0]
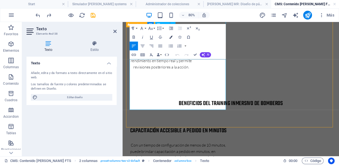
click at [170, 35] on button "Colors" at bounding box center [170, 37] width 8 height 9
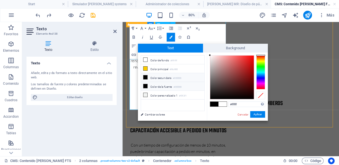
click at [143, 84] on icon at bounding box center [145, 86] width 4 height 4
type input "#000000"
click at [254, 114] on button "Aplicar" at bounding box center [257, 114] width 15 height 7
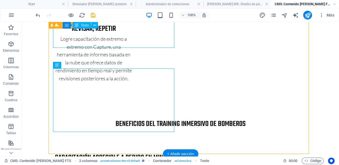
scroll to position [302, 0]
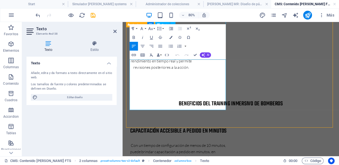
drag, startPoint x: 132, startPoint y: 72, endPoint x: 248, endPoint y: 138, distance: 133.2
click at [172, 37] on icon "button" at bounding box center [170, 37] width 3 height 3
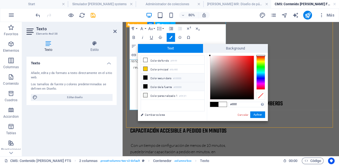
click at [147, 84] on li "Color de la fuente #000000" at bounding box center [172, 86] width 63 height 9
type input "#000000"
drag, startPoint x: 257, startPoint y: 114, endPoint x: 167, endPoint y: 112, distance: 90.1
click at [257, 114] on button "Aplicar" at bounding box center [257, 115] width 15 height 7
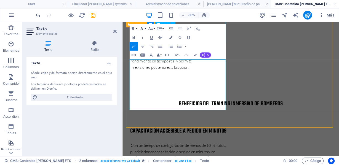
click at [142, 28] on icon "button" at bounding box center [141, 28] width 3 height 3
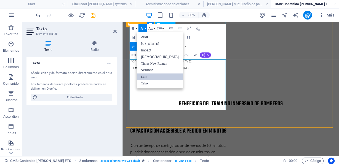
click at [144, 77] on link "Lato" at bounding box center [159, 77] width 46 height 7
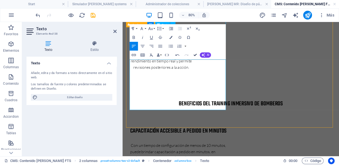
drag, startPoint x: 194, startPoint y: 54, endPoint x: 171, endPoint y: 29, distance: 33.9
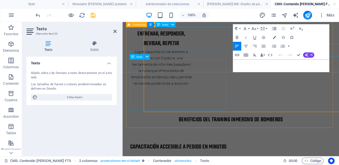
scroll to position [321, 0]
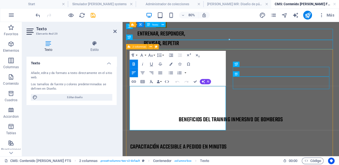
scroll to position [212, 0]
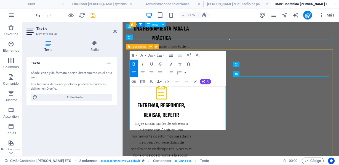
drag, startPoint x: 131, startPoint y: 112, endPoint x: 179, endPoint y: 155, distance: 63.8
click at [144, 55] on button "Font Family" at bounding box center [142, 55] width 8 height 9
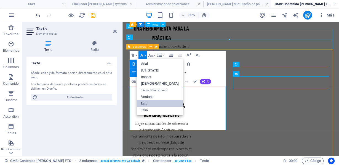
scroll to position [0, 0]
drag, startPoint x: 149, startPoint y: 103, endPoint x: 40, endPoint y: 96, distance: 108.8
click at [149, 103] on link "Lato" at bounding box center [159, 103] width 46 height 7
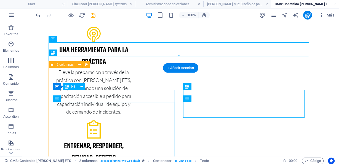
scroll to position [265, 0]
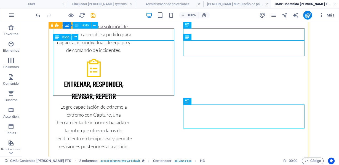
scroll to position [327, 0]
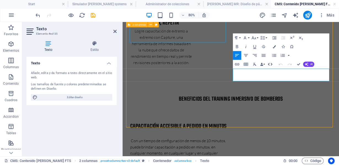
scroll to position [322, 0]
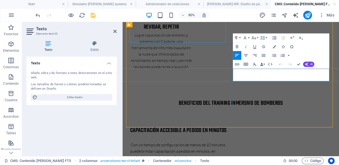
drag, startPoint x: 371, startPoint y: 93, endPoint x: 260, endPoint y: 77, distance: 112.0
click at [233, 66] on button "Insert Link" at bounding box center [237, 64] width 8 height 9
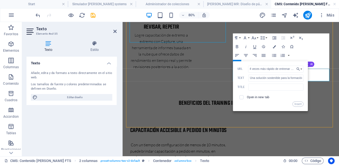
scroll to position [0, 232]
type input "4 veces más rápido de entrenar que en el aula 275% más confianza para aplicar l…"
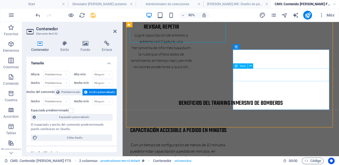
drag, startPoint x: 273, startPoint y: 85, endPoint x: 343, endPoint y: 72, distance: 70.9
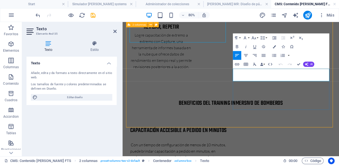
drag, startPoint x: 260, startPoint y: 83, endPoint x: 372, endPoint y: 94, distance: 111.9
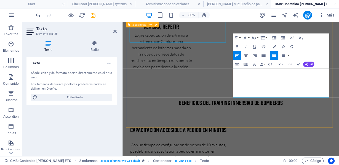
drag, startPoint x: 372, startPoint y: 109, endPoint x: 254, endPoint y: 84, distance: 120.7
click at [274, 47] on icon "button" at bounding box center [273, 46] width 3 height 3
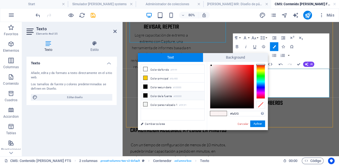
click at [161, 93] on li "Color de la fuente #000000" at bounding box center [172, 96] width 63 height 9
type input "#000000"
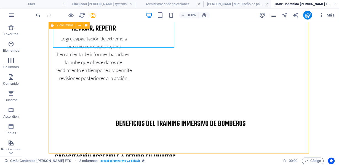
scroll to position [302, 0]
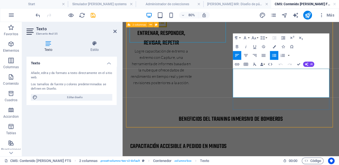
scroll to position [322, 0]
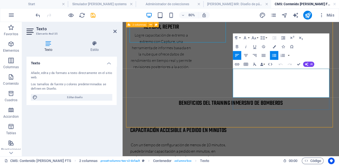
drag, startPoint x: 376, startPoint y: 108, endPoint x: 264, endPoint y: 82, distance: 114.8
click at [274, 46] on icon "button" at bounding box center [273, 46] width 3 height 3
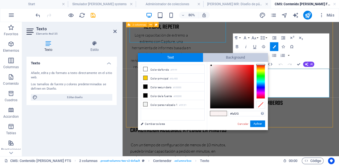
click at [235, 60] on span "Background" at bounding box center [235, 57] width 65 height 9
type input "#2e2e2e"
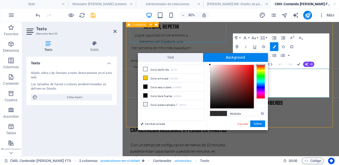
click at [259, 105] on div at bounding box center [260, 105] width 9 height 8
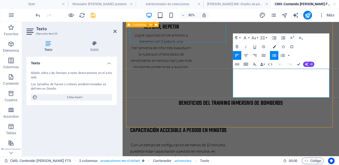
click at [273, 46] on icon "button" at bounding box center [273, 46] width 3 height 3
type input "rgba(0, 0, 0, 0)"
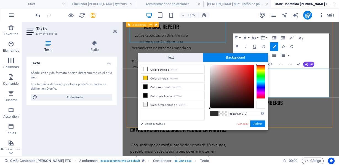
click at [259, 105] on div at bounding box center [260, 105] width 9 height 8
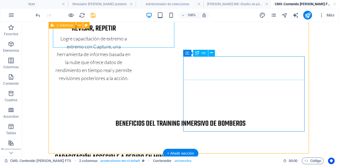
scroll to position [302, 0]
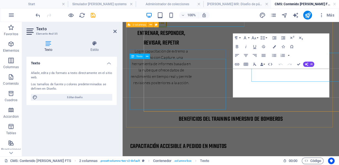
scroll to position [322, 0]
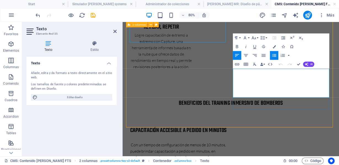
drag, startPoint x: 269, startPoint y: 82, endPoint x: 374, endPoint y: 105, distance: 107.2
click at [273, 45] on icon "button" at bounding box center [273, 46] width 3 height 3
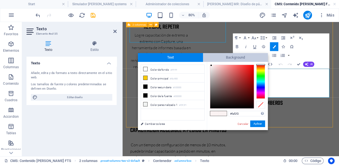
click at [223, 59] on span "Background" at bounding box center [235, 57] width 65 height 9
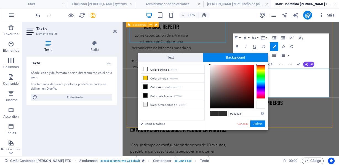
click at [259, 103] on div at bounding box center [260, 105] width 9 height 8
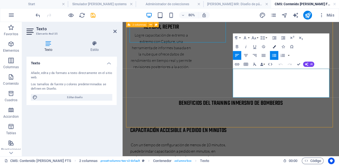
click at [275, 45] on icon "button" at bounding box center [273, 46] width 3 height 3
type input "rgba(0, 0, 0, 0)"
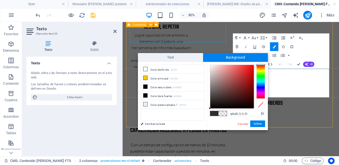
click at [224, 114] on span at bounding box center [222, 113] width 8 height 5
drag, startPoint x: 255, startPoint y: 125, endPoint x: 166, endPoint y: 128, distance: 89.1
click at [255, 125] on button "Aplicar" at bounding box center [257, 124] width 15 height 7
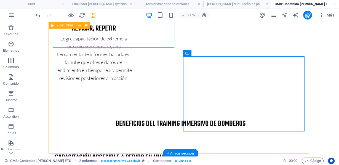
scroll to position [302, 0]
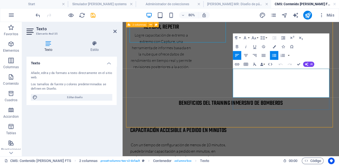
drag, startPoint x: 372, startPoint y: 109, endPoint x: 267, endPoint y: 84, distance: 108.2
click at [269, 45] on div "Paragraph Format Normal Heading 1 Heading 2 Heading 3 Heading 4 Heading 5 Headi…" at bounding box center [281, 50] width 96 height 35
click at [273, 45] on icon "button" at bounding box center [273, 46] width 3 height 3
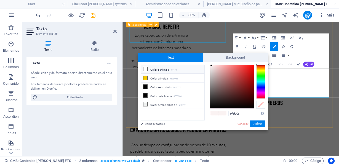
click at [146, 68] on icon at bounding box center [145, 69] width 4 height 4
type input "#ffffff"
click at [146, 68] on icon at bounding box center [145, 69] width 4 height 4
click at [260, 105] on div at bounding box center [260, 105] width 9 height 8
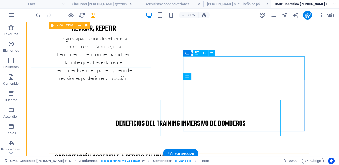
scroll to position [302, 0]
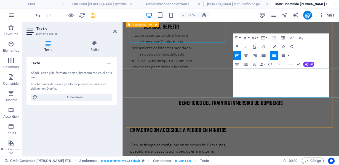
drag, startPoint x: 374, startPoint y: 109, endPoint x: 259, endPoint y: 84, distance: 118.1
click at [275, 46] on icon "button" at bounding box center [273, 46] width 3 height 3
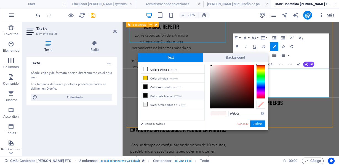
click at [152, 94] on li "Color de la fuente #000000" at bounding box center [172, 96] width 63 height 9
type input "#000000"
drag, startPoint x: 256, startPoint y: 123, endPoint x: 167, endPoint y: 123, distance: 88.5
click at [256, 123] on button "Aplicar" at bounding box center [257, 124] width 15 height 7
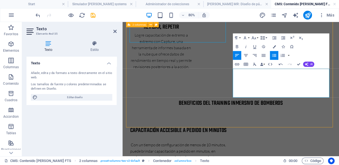
click at [265, 37] on icon "button" at bounding box center [262, 37] width 5 height 5
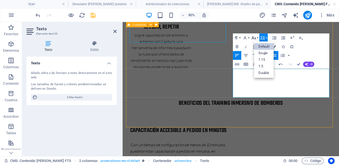
click at [251, 37] on icon "button" at bounding box center [253, 37] width 5 height 5
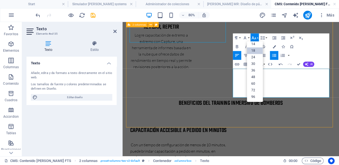
scroll to position [44, 0]
click at [247, 36] on icon "button" at bounding box center [244, 37] width 5 height 5
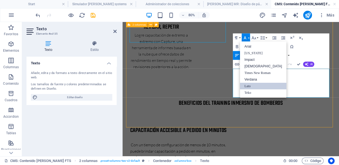
click at [251, 86] on link "Lato" at bounding box center [263, 86] width 46 height 7
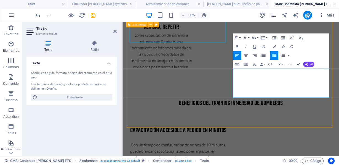
scroll to position [302, 0]
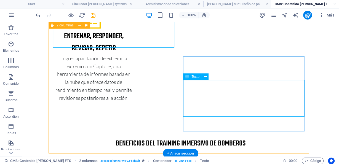
drag, startPoint x: 192, startPoint y: 84, endPoint x: 197, endPoint y: 102, distance: 18.3
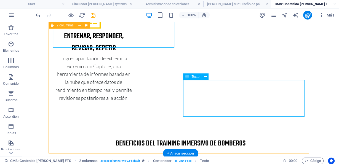
scroll to position [322, 0]
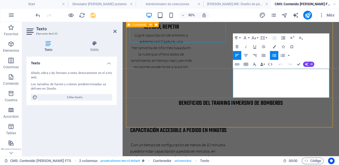
drag, startPoint x: 371, startPoint y: 109, endPoint x: 260, endPoint y: 82, distance: 114.2
click at [272, 46] on icon "button" at bounding box center [273, 46] width 3 height 3
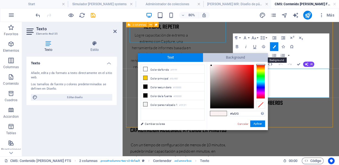
click at [226, 57] on span "Background" at bounding box center [235, 57] width 65 height 9
type input "#2e2e2e"
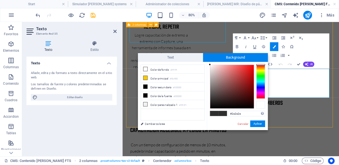
click at [260, 105] on div at bounding box center [260, 105] width 9 height 8
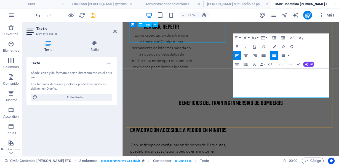
click at [300, 49] on div "Paragraph Format Normal Heading 1 Heading 2 Heading 3 Heading 4 Heading 5 Headi…" at bounding box center [281, 50] width 96 height 35
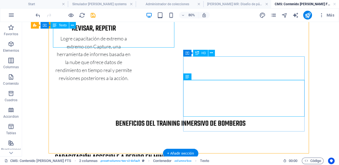
scroll to position [302, 0]
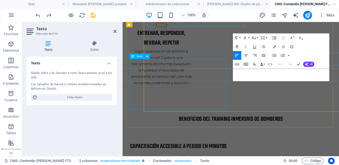
scroll to position [322, 0]
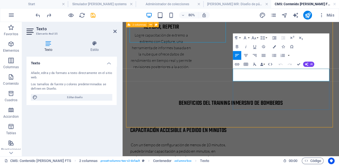
drag, startPoint x: 262, startPoint y: 85, endPoint x: 376, endPoint y: 93, distance: 114.7
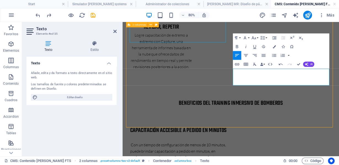
drag, startPoint x: 354, startPoint y: 99, endPoint x: 258, endPoint y: 85, distance: 97.3
click at [246, 37] on icon "button" at bounding box center [244, 37] width 5 height 5
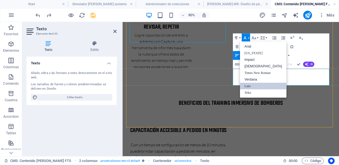
scroll to position [0, 0]
click at [249, 86] on link "Lato" at bounding box center [263, 86] width 46 height 7
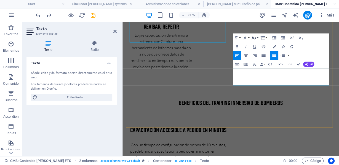
click at [257, 36] on button "Font Size" at bounding box center [254, 37] width 8 height 9
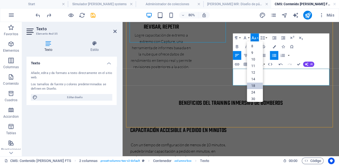
drag, startPoint x: 255, startPoint y: 84, endPoint x: 164, endPoint y: 73, distance: 91.0
click at [255, 84] on link "18" at bounding box center [255, 86] width 16 height 7
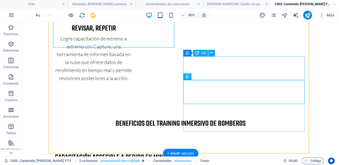
scroll to position [302, 0]
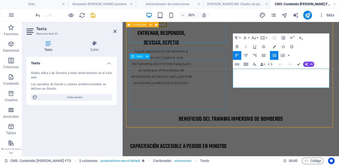
scroll to position [322, 0]
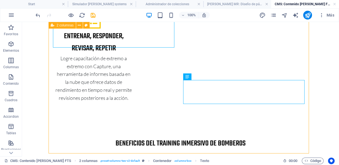
click at [94, 14] on icon "save" at bounding box center [93, 15] width 6 height 6
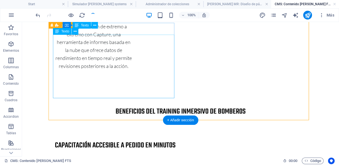
scroll to position [335, 0]
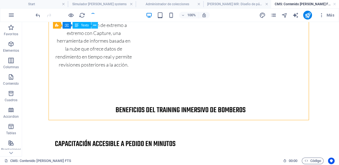
click at [94, 25] on icon at bounding box center [94, 26] width 3 height 6
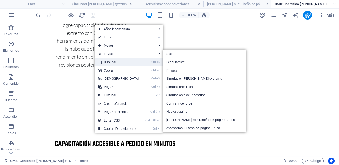
click at [110, 60] on link "Ctrl D Duplicar" at bounding box center [118, 62] width 47 height 8
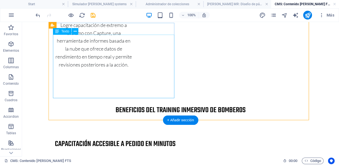
scroll to position [262, 0]
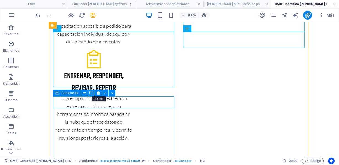
click at [90, 91] on icon at bounding box center [91, 93] width 4 height 6
click at [91, 92] on icon at bounding box center [91, 93] width 4 height 6
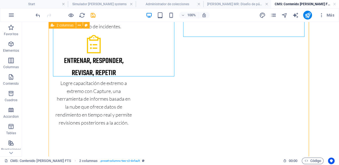
scroll to position [271, 0]
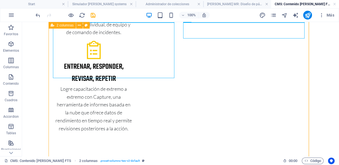
drag, startPoint x: 216, startPoint y: 126, endPoint x: 203, endPoint y: 86, distance: 42.4
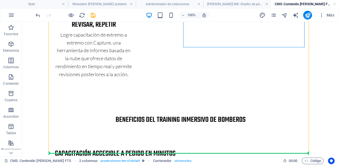
scroll to position [420, 0]
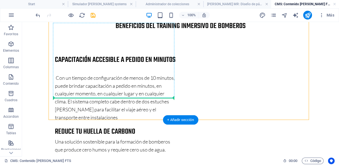
drag, startPoint x: 221, startPoint y: 107, endPoint x: 168, endPoint y: 97, distance: 53.3
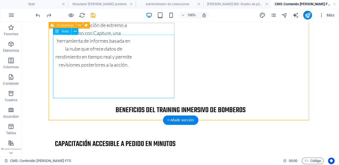
scroll to position [262, 0]
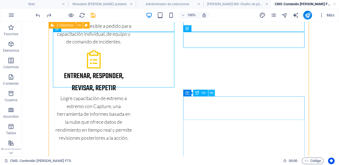
click at [209, 92] on button at bounding box center [211, 93] width 7 height 7
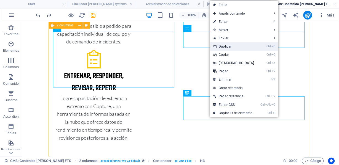
drag, startPoint x: 229, startPoint y: 45, endPoint x: 207, endPoint y: 23, distance: 31.4
click at [229, 45] on link "Ctrl D Duplicar" at bounding box center [233, 46] width 47 height 8
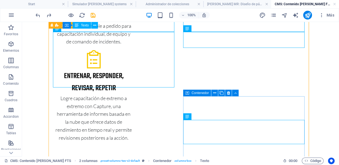
click at [191, 93] on div "Contenedor" at bounding box center [197, 93] width 28 height 7
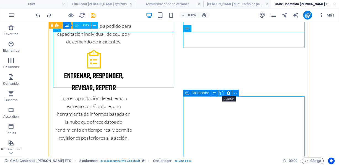
click at [222, 93] on icon at bounding box center [221, 93] width 4 height 6
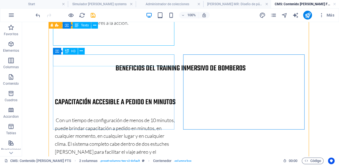
scroll to position [304, 0]
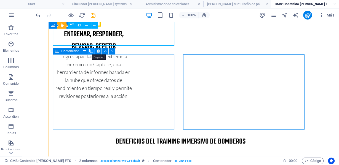
click at [89, 52] on icon at bounding box center [91, 51] width 4 height 6
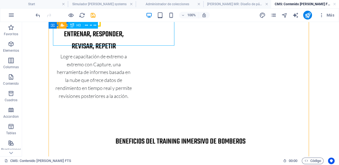
drag, startPoint x: 183, startPoint y: 61, endPoint x: 187, endPoint y: 60, distance: 3.8
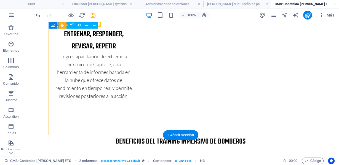
scroll to position [377, 0]
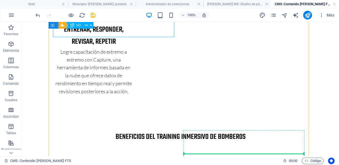
scroll to position [313, 0]
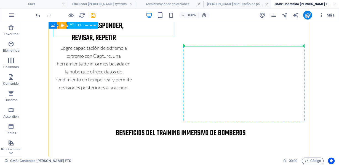
drag, startPoint x: 95, startPoint y: 83, endPoint x: 209, endPoint y: 46, distance: 119.1
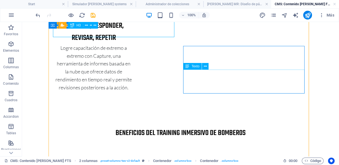
scroll to position [386, 0]
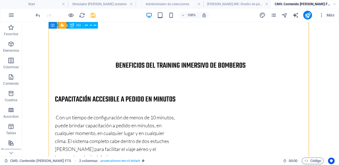
drag, startPoint x: 224, startPoint y: 64, endPoint x: 149, endPoint y: 75, distance: 75.5
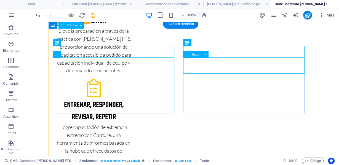
scroll to position [306, 0]
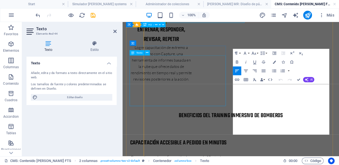
scroll to position [326, 0]
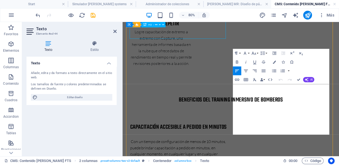
drag, startPoint x: 260, startPoint y: 103, endPoint x: 350, endPoint y: 158, distance: 105.3
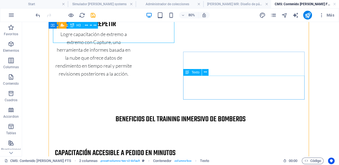
scroll to position [306, 0]
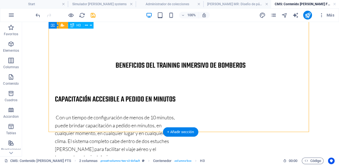
select select "rem"
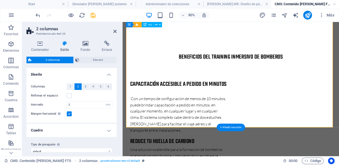
scroll to position [378, 0]
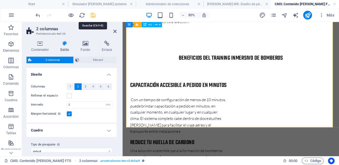
click at [93, 17] on icon "save" at bounding box center [93, 15] width 6 height 6
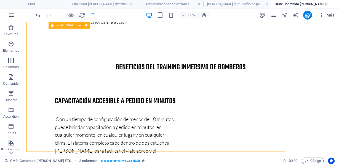
scroll to position [380, 0]
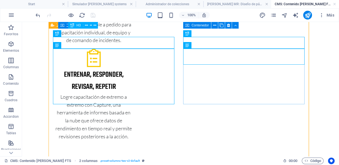
scroll to position [245, 0]
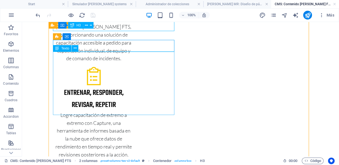
scroll to position [319, 0]
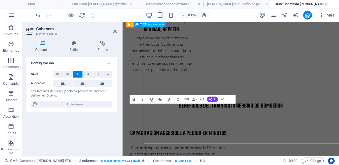
scroll to position [338, 0]
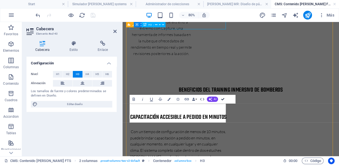
drag, startPoint x: 222, startPoint y: 101, endPoint x: 200, endPoint y: 79, distance: 31.2
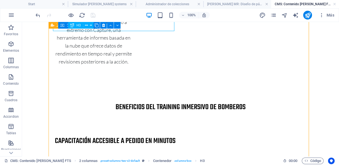
scroll to position [318, 0]
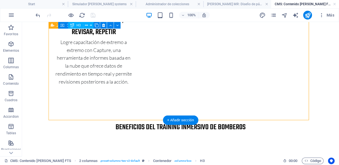
scroll to position [392, 0]
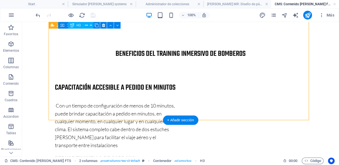
click at [96, 23] on div "2 columnas Contenedor Texto" at bounding box center [73, 25] width 49 height 7
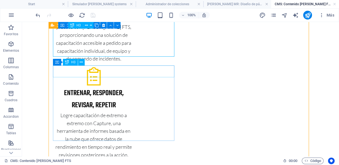
scroll to position [318, 0]
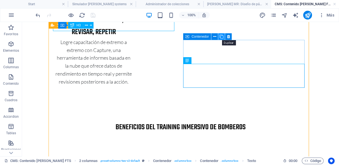
click at [220, 37] on icon at bounding box center [221, 37] width 4 height 6
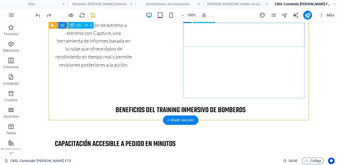
scroll to position [262, 0]
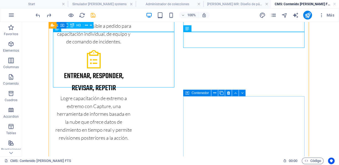
click at [190, 94] on div "Contenedor" at bounding box center [197, 93] width 28 height 7
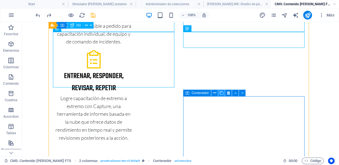
click at [221, 93] on icon at bounding box center [221, 93] width 4 height 6
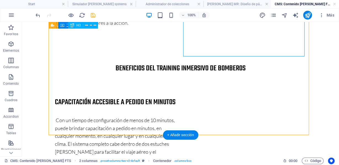
scroll to position [304, 0]
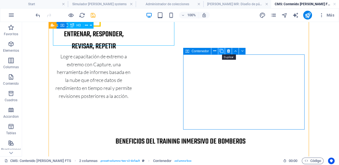
click at [221, 53] on icon at bounding box center [221, 51] width 4 height 6
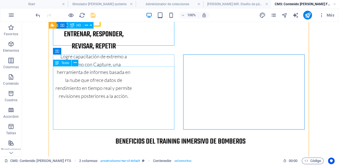
scroll to position [377, 0]
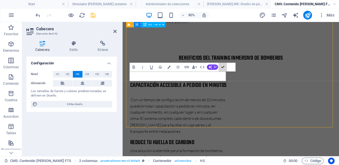
scroll to position [359, 0]
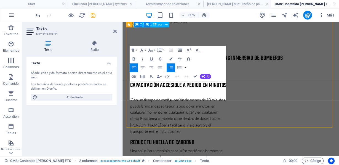
drag, startPoint x: 135, startPoint y: 99, endPoint x: 234, endPoint y: 118, distance: 100.7
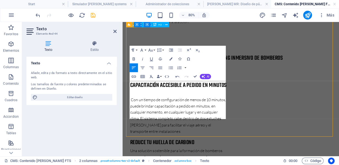
drag, startPoint x: 161, startPoint y: 140, endPoint x: 127, endPoint y: 97, distance: 55.0
click at [170, 58] on icon "button" at bounding box center [170, 59] width 3 height 3
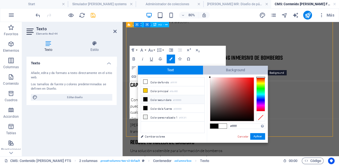
click at [220, 71] on span "Background" at bounding box center [235, 70] width 65 height 9
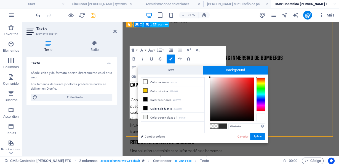
click at [263, 119] on div at bounding box center [260, 118] width 9 height 8
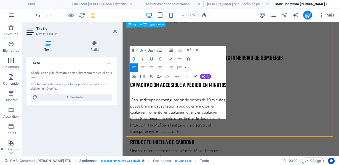
click at [151, 50] on icon "button" at bounding box center [150, 50] width 5 height 5
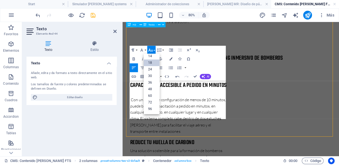
scroll to position [44, 0]
click at [144, 51] on icon "button" at bounding box center [141, 50] width 5 height 5
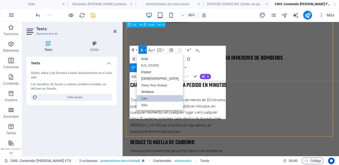
click at [147, 98] on link "Lato" at bounding box center [159, 98] width 46 height 7
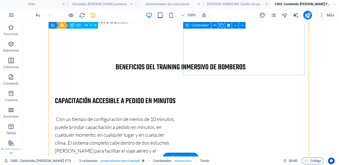
scroll to position [359, 0]
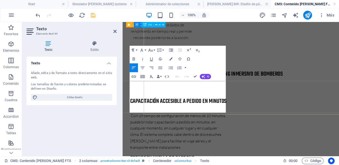
scroll to position [379, 0]
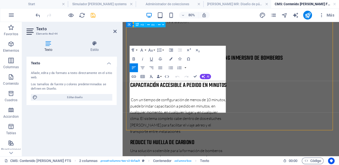
drag, startPoint x: 241, startPoint y: 131, endPoint x: 131, endPoint y: 111, distance: 111.0
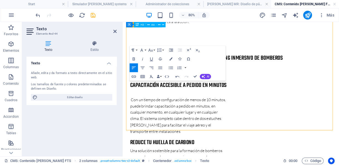
drag, startPoint x: 235, startPoint y: 126, endPoint x: 151, endPoint y: 117, distance: 84.5
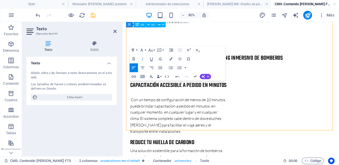
drag, startPoint x: 131, startPoint y: 99, endPoint x: 241, endPoint y: 143, distance: 118.3
click at [170, 59] on icon "button" at bounding box center [170, 59] width 3 height 3
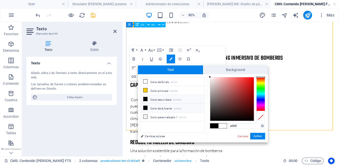
click at [158, 105] on li "Color de la fuente #000000" at bounding box center [172, 108] width 63 height 9
type input "#000000"
drag, startPoint x: 258, startPoint y: 134, endPoint x: 171, endPoint y: 139, distance: 87.2
click at [258, 134] on button "Aplicar" at bounding box center [257, 136] width 15 height 7
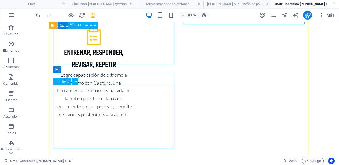
scroll to position [359, 0]
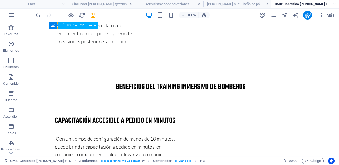
scroll to position [359, 0]
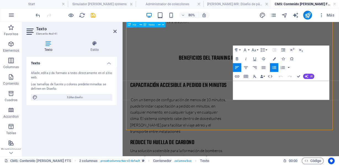
drag, startPoint x: 264, startPoint y: 99, endPoint x: 360, endPoint y: 119, distance: 98.0
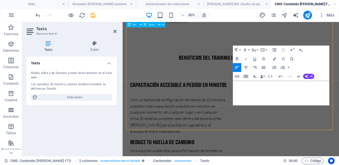
drag, startPoint x: 325, startPoint y: 116, endPoint x: 256, endPoint y: 98, distance: 71.6
click at [275, 55] on button "Colors" at bounding box center [274, 59] width 8 height 9
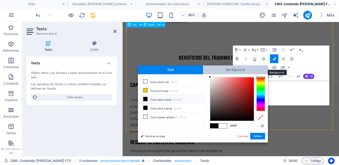
click at [236, 69] on span "Background" at bounding box center [235, 70] width 65 height 9
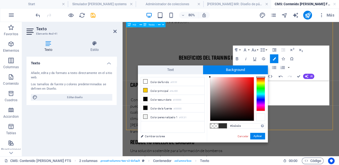
click at [263, 119] on div at bounding box center [260, 118] width 9 height 8
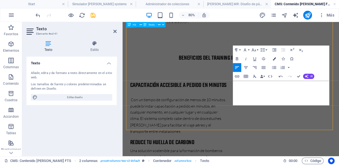
click at [273, 59] on icon "button" at bounding box center [273, 58] width 3 height 3
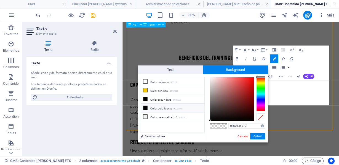
click at [157, 108] on li "Color de la fuente #000000" at bounding box center [172, 108] width 63 height 9
click at [255, 134] on button "Aplicar" at bounding box center [257, 136] width 15 height 7
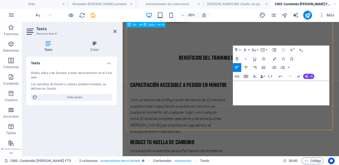
click at [275, 58] on icon "button" at bounding box center [273, 58] width 3 height 3
type input "rgba(0, 0, 0, 0)"
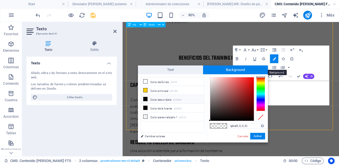
click at [237, 69] on span "Background" at bounding box center [235, 70] width 65 height 9
click at [260, 117] on div at bounding box center [260, 118] width 9 height 8
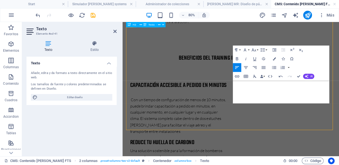
drag, startPoint x: 283, startPoint y: 114, endPoint x: 254, endPoint y: 98, distance: 33.1
click at [257, 51] on button "Font Size" at bounding box center [254, 50] width 8 height 9
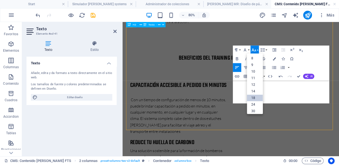
click at [253, 96] on link "18" at bounding box center [255, 98] width 16 height 7
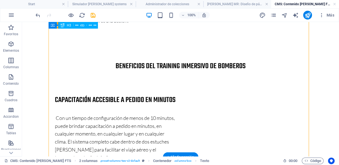
scroll to position [396, 0]
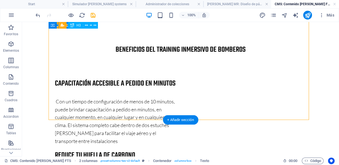
drag, startPoint x: 95, startPoint y: 13, endPoint x: 90, endPoint y: 14, distance: 4.8
click at [90, 14] on icon "save" at bounding box center [93, 15] width 6 height 6
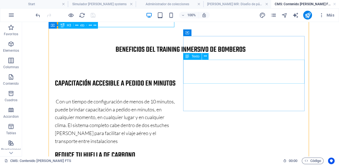
scroll to position [322, 0]
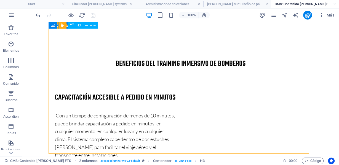
scroll to position [362, 0]
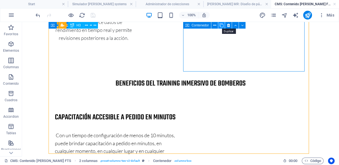
click at [222, 26] on icon at bounding box center [221, 26] width 4 height 6
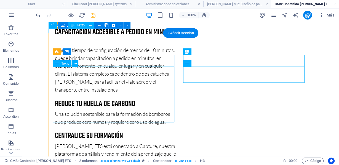
scroll to position [227, 0]
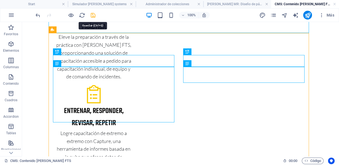
drag, startPoint x: 93, startPoint y: 17, endPoint x: 22, endPoint y: 27, distance: 71.8
click at [93, 17] on icon "save" at bounding box center [93, 15] width 6 height 6
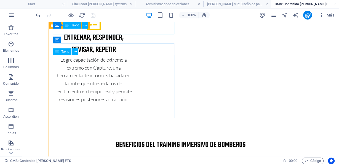
scroll to position [374, 0]
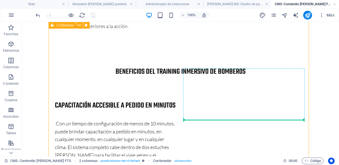
drag, startPoint x: 95, startPoint y: 47, endPoint x: 209, endPoint y: 119, distance: 134.8
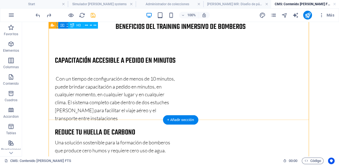
scroll to position [396, 0]
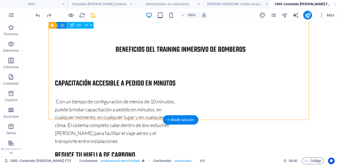
scroll to position [323, 0]
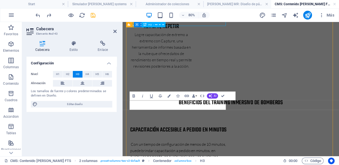
scroll to position [342, 0]
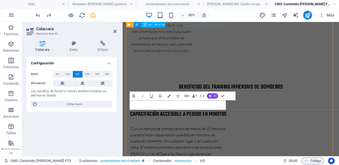
click at [88, 125] on div "Configuración Nivel H1 H2 H3 H4 H5 H6 Alineación Los tamaños de fuente y colore…" at bounding box center [71, 104] width 90 height 95
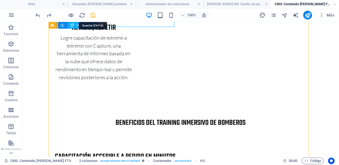
click at [93, 16] on icon "save" at bounding box center [93, 15] width 6 height 6
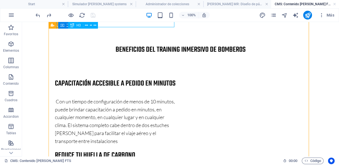
scroll to position [322, 0]
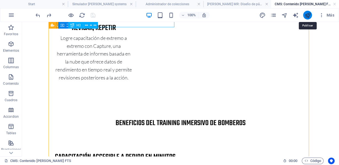
click at [305, 15] on icon "publish" at bounding box center [307, 15] width 6 height 6
click at [333, 4] on link at bounding box center [334, 4] width 3 height 5
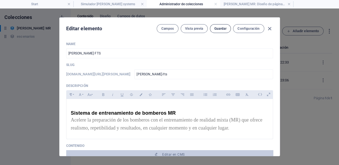
click at [218, 28] on span "Guardar" at bounding box center [220, 28] width 12 height 4
click at [289, 4] on link at bounding box center [288, 4] width 3 height 5
click at [270, 27] on icon "button" at bounding box center [269, 29] width 6 height 6
type input "[PERSON_NAME]-fts"
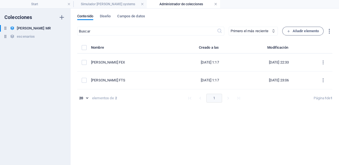
click at [215, 4] on link at bounding box center [215, 4] width 3 height 5
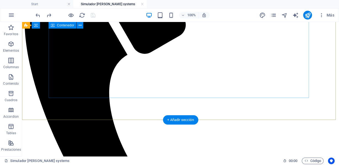
scroll to position [171, 0]
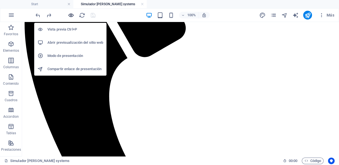
click at [69, 14] on icon "button" at bounding box center [71, 15] width 6 height 6
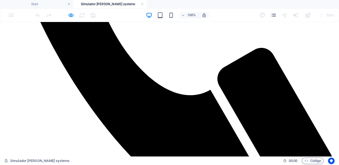
scroll to position [244, 0]
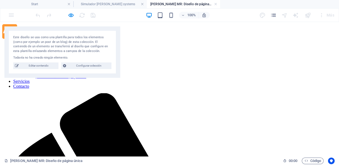
scroll to position [0, 0]
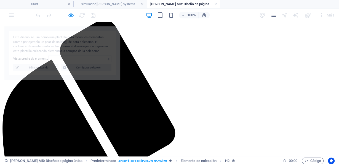
select select "68a94f0093460a5ddd0833f8"
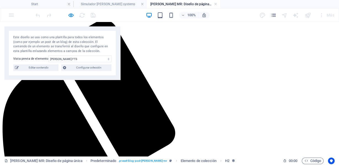
scroll to position [154, 0]
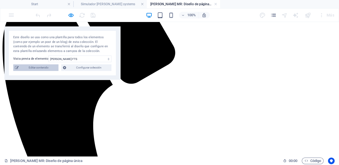
click at [39, 68] on span "Editar contenido" at bounding box center [38, 67] width 36 height 7
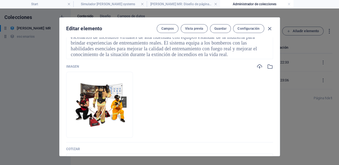
scroll to position [73, 0]
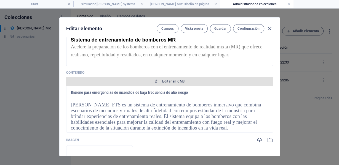
click at [174, 78] on button "Editar en CMS" at bounding box center [169, 81] width 207 height 9
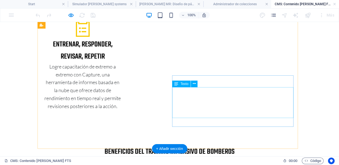
scroll to position [367, 0]
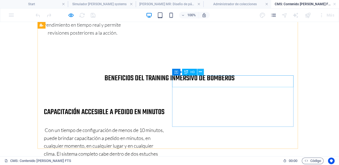
click at [201, 72] on icon at bounding box center [200, 72] width 3 height 6
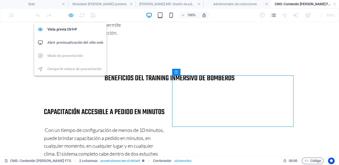
click at [69, 13] on icon "button" at bounding box center [71, 15] width 6 height 6
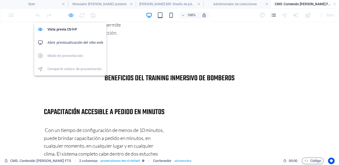
click at [70, 15] on icon "button" at bounding box center [71, 15] width 6 height 6
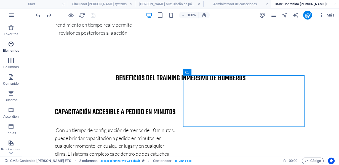
click at [9, 50] on p "Elementos" at bounding box center [11, 51] width 16 height 4
click at [13, 44] on icon "button" at bounding box center [11, 44] width 7 height 7
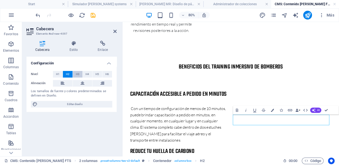
click at [78, 72] on span "H3" at bounding box center [78, 74] width 4 height 7
drag, startPoint x: 316, startPoint y: 148, endPoint x: 224, endPoint y: 142, distance: 91.9
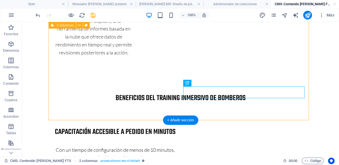
scroll to position [399, 0]
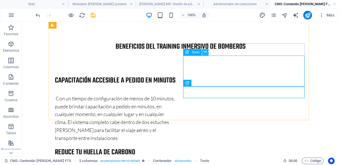
click at [204, 52] on icon at bounding box center [205, 52] width 3 height 6
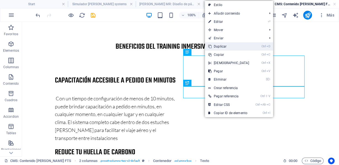
click at [227, 46] on link "Ctrl D Duplicar" at bounding box center [228, 46] width 47 height 8
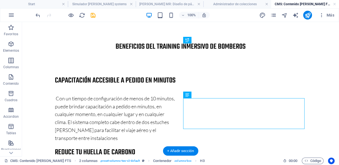
drag, startPoint x: 213, startPoint y: 138, endPoint x: 193, endPoint y: 89, distance: 53.4
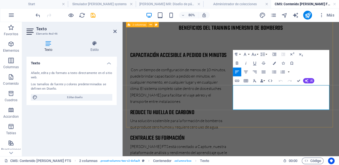
drag, startPoint x: 301, startPoint y: 122, endPoint x: 257, endPoint y: 106, distance: 46.9
drag, startPoint x: 307, startPoint y: 114, endPoint x: 265, endPoint y: 111, distance: 42.3
drag, startPoint x: 294, startPoint y: 122, endPoint x: 257, endPoint y: 106, distance: 40.1
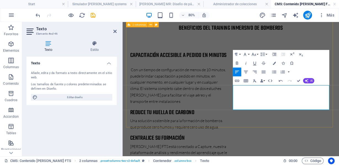
click at [254, 52] on icon "button" at bounding box center [253, 54] width 5 height 5
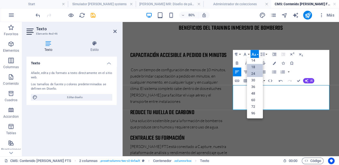
scroll to position [44, 0]
click at [254, 66] on link "18" at bounding box center [255, 67] width 16 height 7
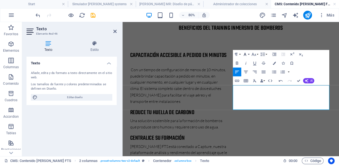
click at [249, 53] on button "Font Family" at bounding box center [245, 54] width 8 height 9
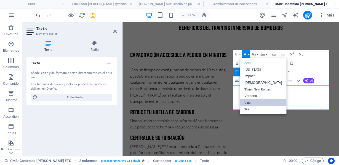
click at [253, 102] on link "Lato" at bounding box center [263, 102] width 46 height 7
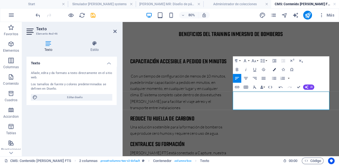
click at [273, 71] on button "Colors" at bounding box center [274, 69] width 8 height 9
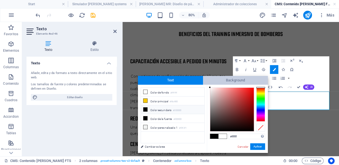
click at [228, 82] on span "Background" at bounding box center [235, 80] width 65 height 9
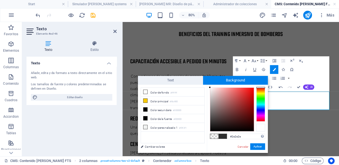
click at [259, 127] on div at bounding box center [260, 128] width 9 height 8
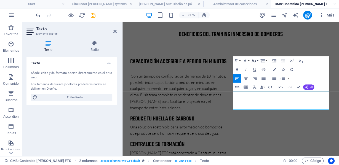
click at [254, 60] on icon "button" at bounding box center [253, 60] width 5 height 5
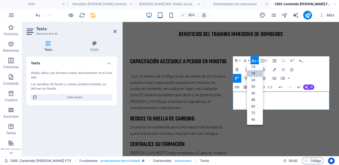
scroll to position [44, 0]
click at [254, 75] on link "18" at bounding box center [255, 74] width 16 height 7
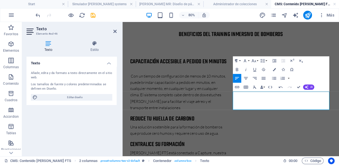
click at [238, 61] on icon "button" at bounding box center [235, 60] width 5 height 5
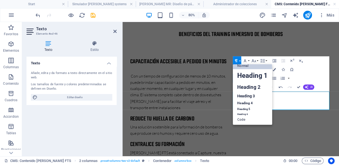
scroll to position [4, 0]
drag, startPoint x: 298, startPoint y: 88, endPoint x: 277, endPoint y: 63, distance: 32.7
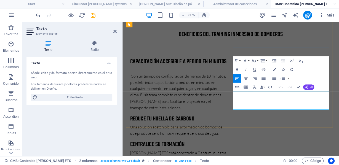
drag, startPoint x: 372, startPoint y: 128, endPoint x: 260, endPoint y: 109, distance: 112.9
click at [275, 69] on icon "button" at bounding box center [273, 69] width 3 height 3
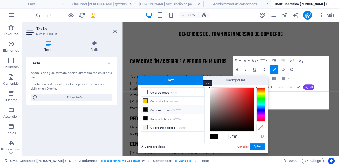
click at [172, 80] on span "Text" at bounding box center [170, 80] width 65 height 9
click at [157, 118] on li "Color de la fuente #000000" at bounding box center [172, 118] width 63 height 9
type input "#000000"
click at [255, 146] on button "Aplicar" at bounding box center [257, 147] width 15 height 7
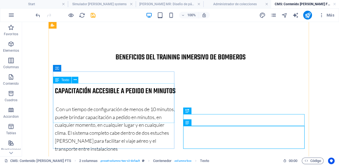
scroll to position [315, 0]
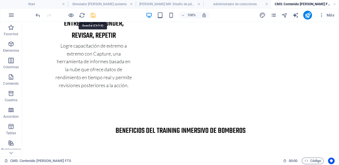
click at [91, 15] on icon "save" at bounding box center [93, 15] width 6 height 6
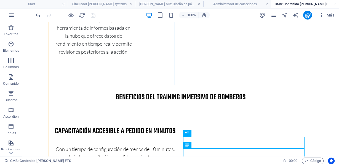
scroll to position [422, 0]
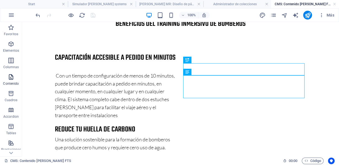
click at [7, 77] on span "Contenido" at bounding box center [11, 80] width 22 height 13
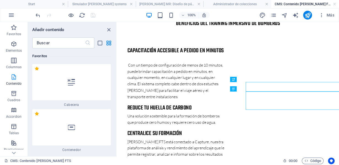
click at [10, 77] on icon "button" at bounding box center [13, 77] width 7 height 7
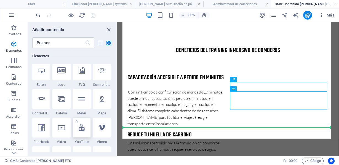
scroll to position [408, 0]
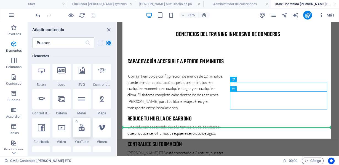
select select "ar16_9"
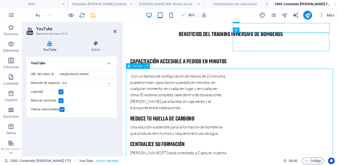
scroll to position [482, 0]
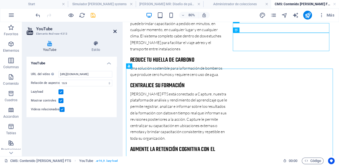
click at [115, 32] on icon at bounding box center [114, 31] width 3 height 4
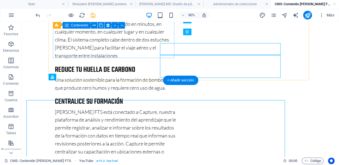
scroll to position [462, 0]
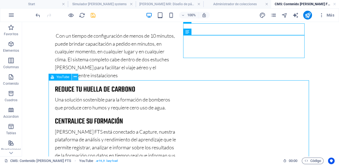
click at [75, 77] on icon at bounding box center [75, 77] width 3 height 6
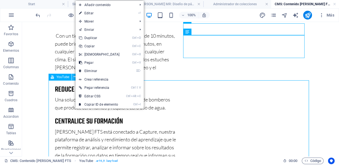
click at [75, 76] on icon at bounding box center [75, 77] width 3 height 6
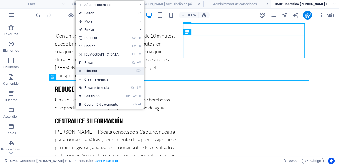
drag, startPoint x: 88, startPoint y: 72, endPoint x: 57, endPoint y: 48, distance: 38.9
click at [88, 72] on link "⌦ Eliminar" at bounding box center [99, 71] width 47 height 8
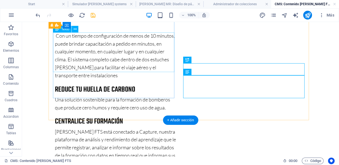
scroll to position [422, 0]
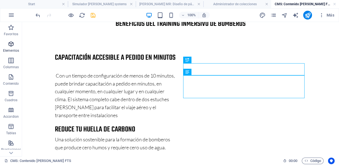
click at [12, 47] on span "Elementos" at bounding box center [11, 47] width 22 height 13
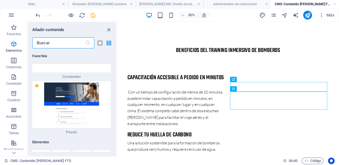
scroll to position [0, 0]
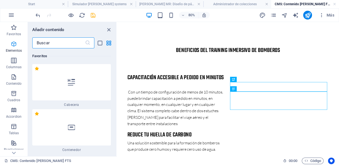
click at [14, 50] on p "Elementos" at bounding box center [14, 51] width 16 height 4
click at [12, 45] on icon "button" at bounding box center [13, 44] width 7 height 7
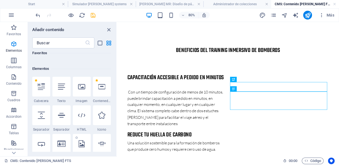
scroll to position [220, 0]
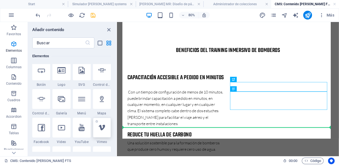
select select "ar16_9"
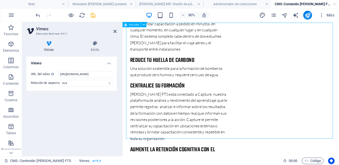
scroll to position [553, 0]
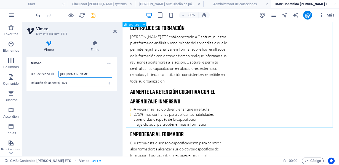
click at [101, 74] on input "https://vimeo.com/315675275" at bounding box center [85, 74] width 54 height 7
drag, startPoint x: 101, startPoint y: 74, endPoint x: 60, endPoint y: 78, distance: 42.1
click at [60, 78] on div "URL del video Inserta (o pega) la URL de un vídeo. https://vimeo.com/315675275 …" at bounding box center [71, 79] width 90 height 24
paste input "918962589?fl=pl&fe=vl&pgroup=plv"
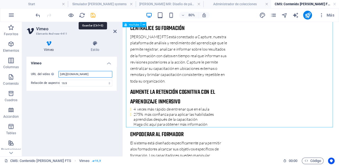
type input "https://vimeo.com/918962589?fl=pl&fe=vl&pgroup=plv"
click at [92, 14] on icon "save" at bounding box center [93, 15] width 6 height 6
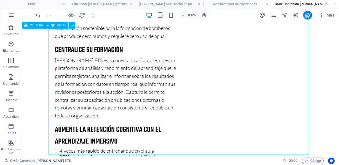
scroll to position [460, 0]
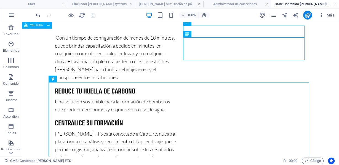
click at [319, 75] on body "Entrene para emergencias de incendios de baja frecuencia de alto riesgo [PERSON…" at bounding box center [180, 79] width 317 height 1034
click at [305, 13] on icon "publish" at bounding box center [307, 15] width 6 height 6
drag, startPoint x: 334, startPoint y: 3, endPoint x: 263, endPoint y: 7, distance: 71.5
click at [334, 3] on link at bounding box center [334, 4] width 3 height 5
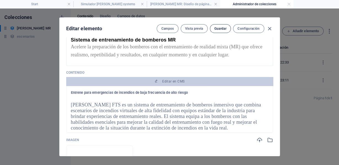
click at [217, 28] on span "Guardar" at bounding box center [220, 28] width 12 height 4
click at [268, 27] on icon "button" at bounding box center [269, 29] width 6 height 6
type input "[PERSON_NAME]-fts"
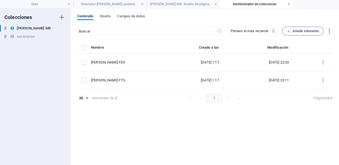
click at [288, 4] on link at bounding box center [288, 4] width 3 height 5
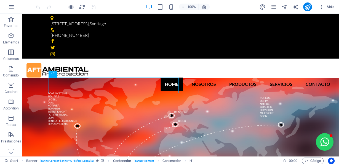
click at [273, 5] on icon "pages" at bounding box center [273, 7] width 6 height 6
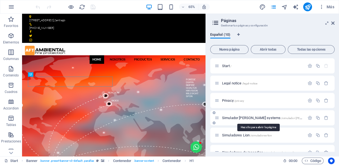
click at [250, 117] on span "Simulador [PERSON_NAME] systems /simulador-[PERSON_NAME]-systems" at bounding box center [275, 118] width 107 height 4
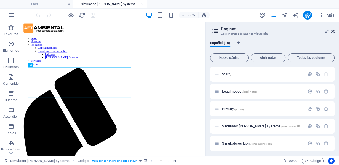
click at [332, 30] on icon at bounding box center [332, 31] width 3 height 4
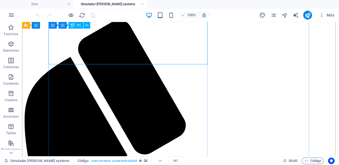
scroll to position [147, 0]
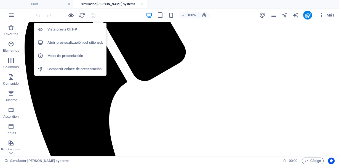
click at [69, 15] on icon "button" at bounding box center [71, 15] width 6 height 6
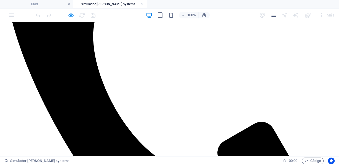
scroll to position [220, 0]
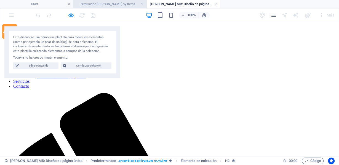
scroll to position [0, 0]
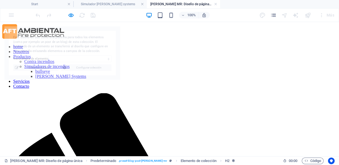
select select "68a94f0093460a5ddd0833f8"
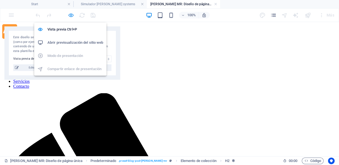
click at [68, 13] on icon "button" at bounding box center [71, 15] width 6 height 6
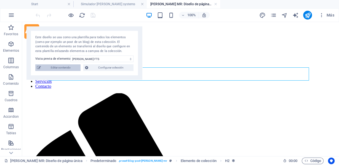
click at [60, 69] on span "Editar contenido" at bounding box center [60, 67] width 36 height 7
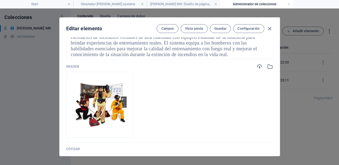
scroll to position [73, 0]
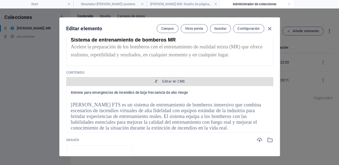
click at [166, 78] on button "Editar en CMS" at bounding box center [169, 81] width 207 height 9
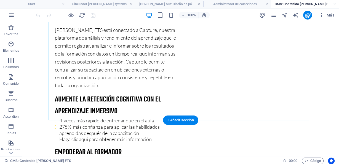
scroll to position [568, 0]
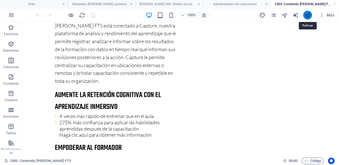
click at [308, 17] on icon "publish" at bounding box center [307, 15] width 6 height 6
click at [335, 3] on link at bounding box center [334, 4] width 3 height 5
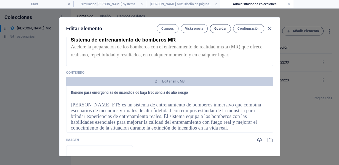
click at [226, 28] on span "Guardar" at bounding box center [220, 28] width 12 height 4
click at [219, 30] on span "Guardar" at bounding box center [220, 28] width 12 height 4
click at [270, 28] on icon "button" at bounding box center [269, 29] width 6 height 6
type input "[PERSON_NAME]-fts"
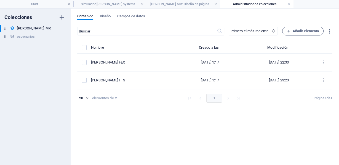
click at [194, 119] on div "​ Primero el más reciente Primero el más antiguo Última modificación Name (asce…" at bounding box center [204, 93] width 255 height 133
click at [287, 5] on link at bounding box center [288, 4] width 3 height 5
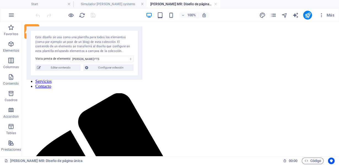
click at [287, 4] on ul "Start Simulador flaim systems FLAIM MR: Diseño de página única" at bounding box center [169, 4] width 339 height 8
click at [213, 4] on h4 "[PERSON_NAME] MR: Diseño de página única" at bounding box center [183, 4] width 73 height 6
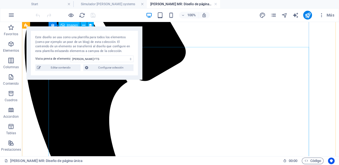
scroll to position [0, 0]
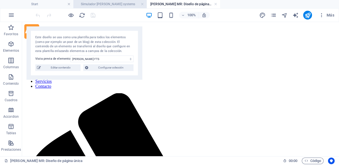
click at [133, 3] on h4 "Simulador [PERSON_NAME] systems" at bounding box center [109, 4] width 73 height 6
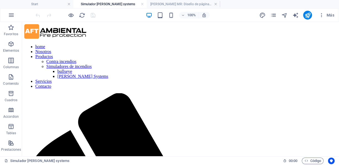
scroll to position [220, 0]
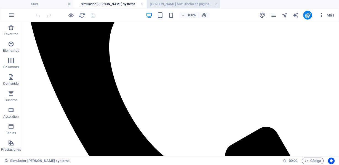
click at [169, 3] on h4 "[PERSON_NAME] MR: Diseño de página única" at bounding box center [183, 4] width 73 height 6
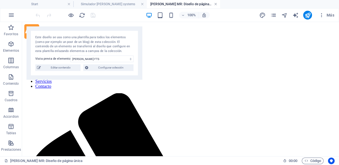
click at [214, 4] on link at bounding box center [215, 4] width 3 height 5
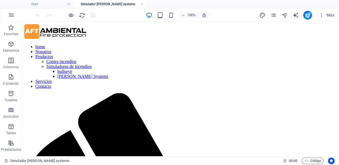
scroll to position [220, 0]
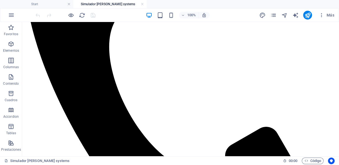
click at [214, 4] on ul "Start Simulador flaim systems" at bounding box center [169, 4] width 339 height 8
click at [308, 14] on icon "publish" at bounding box center [307, 15] width 6 height 6
